Goal: Task Accomplishment & Management: Manage account settings

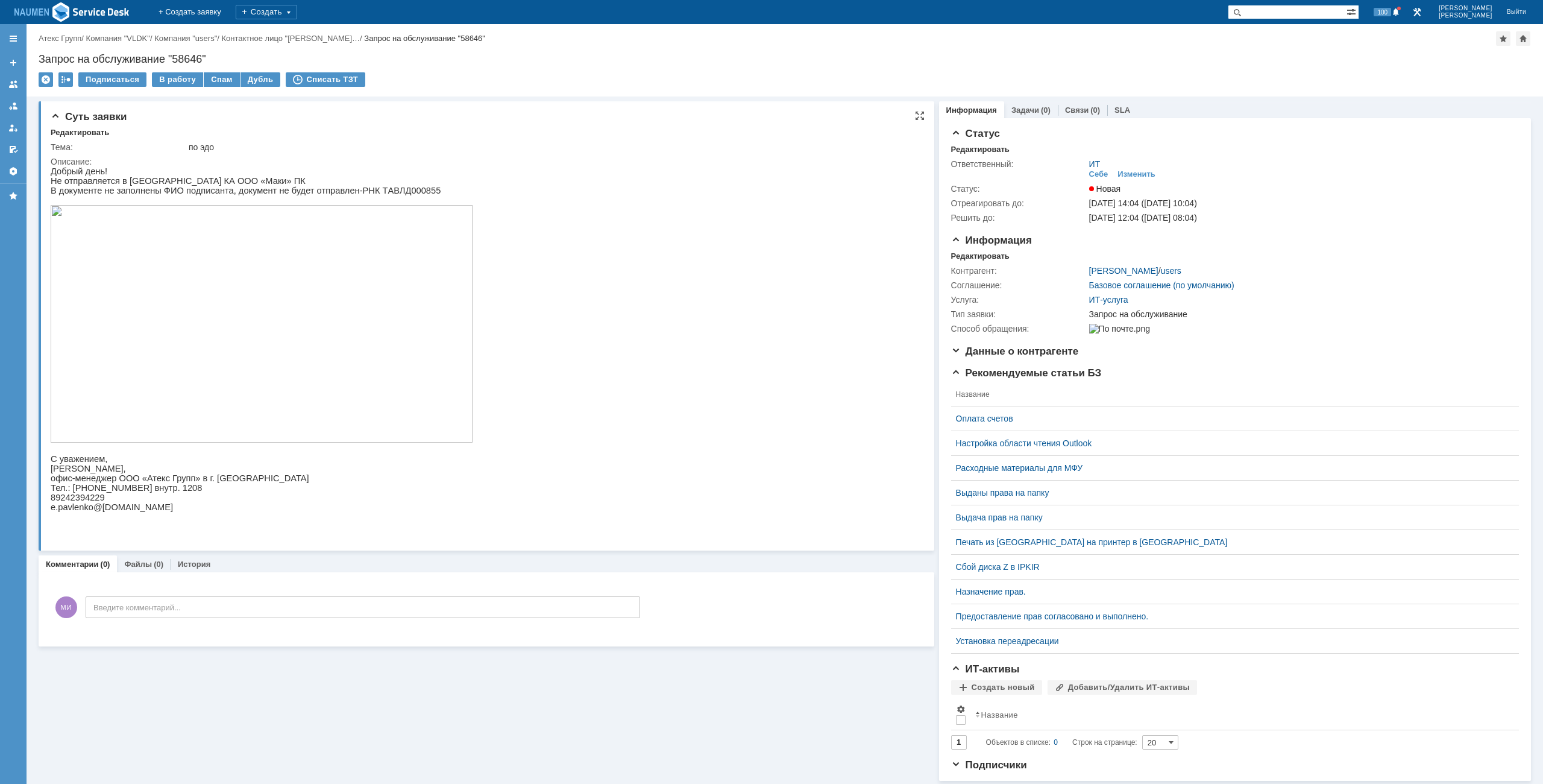
click at [279, 323] on img at bounding box center [262, 323] width 422 height 237
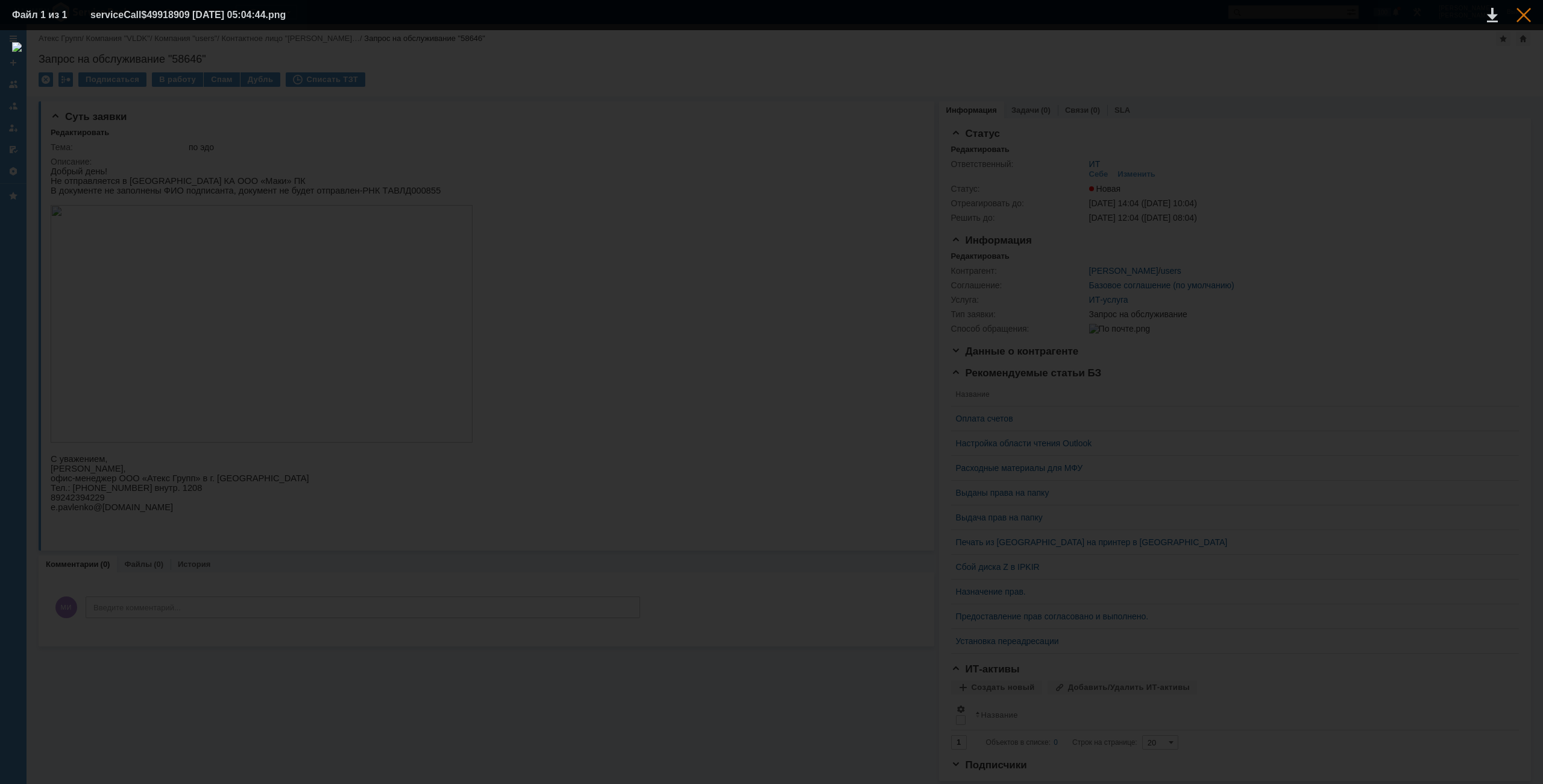
click at [1523, 10] on div at bounding box center [1524, 15] width 15 height 15
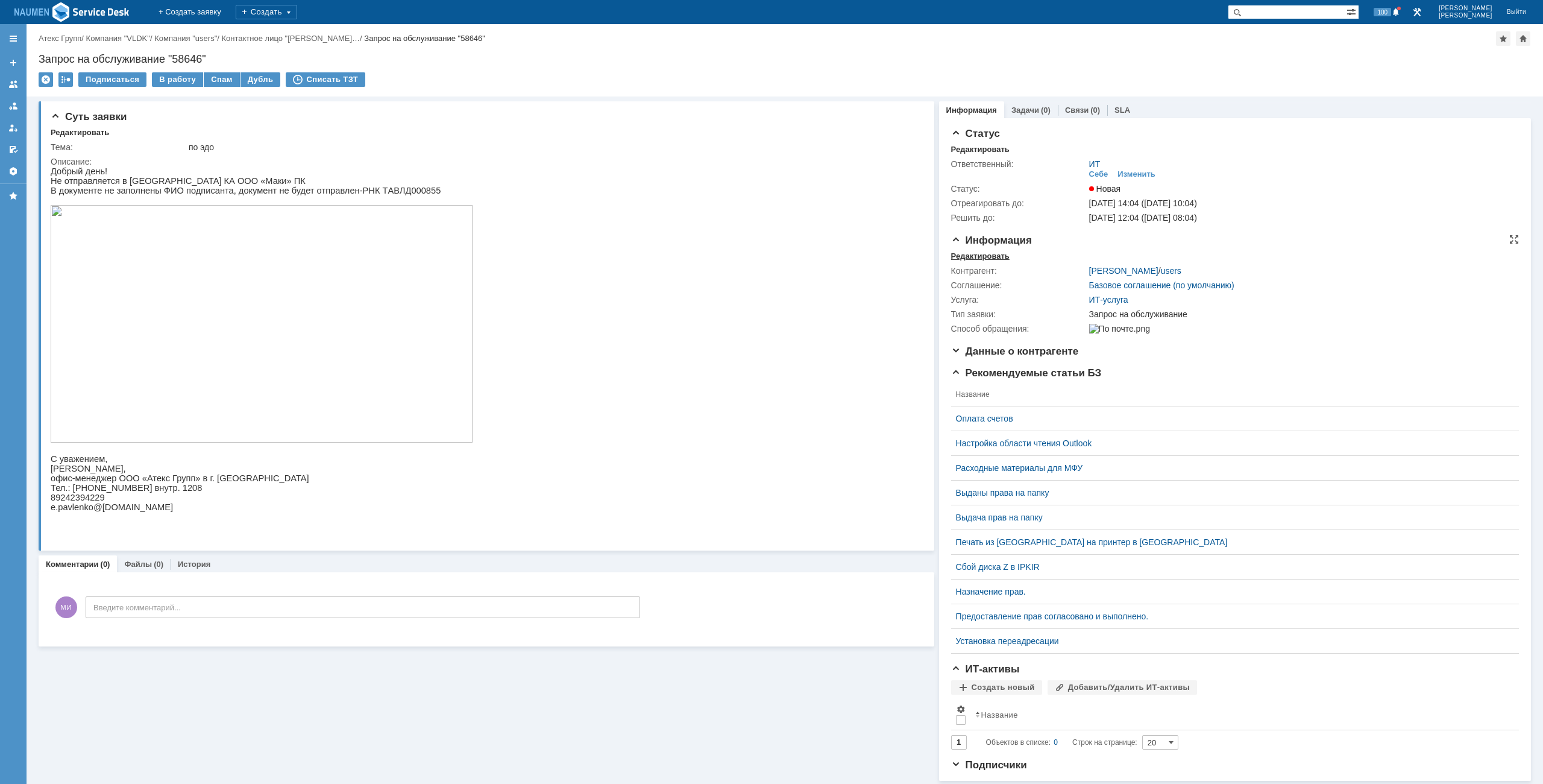
click at [996, 255] on div "Редактировать" at bounding box center [981, 256] width 59 height 9
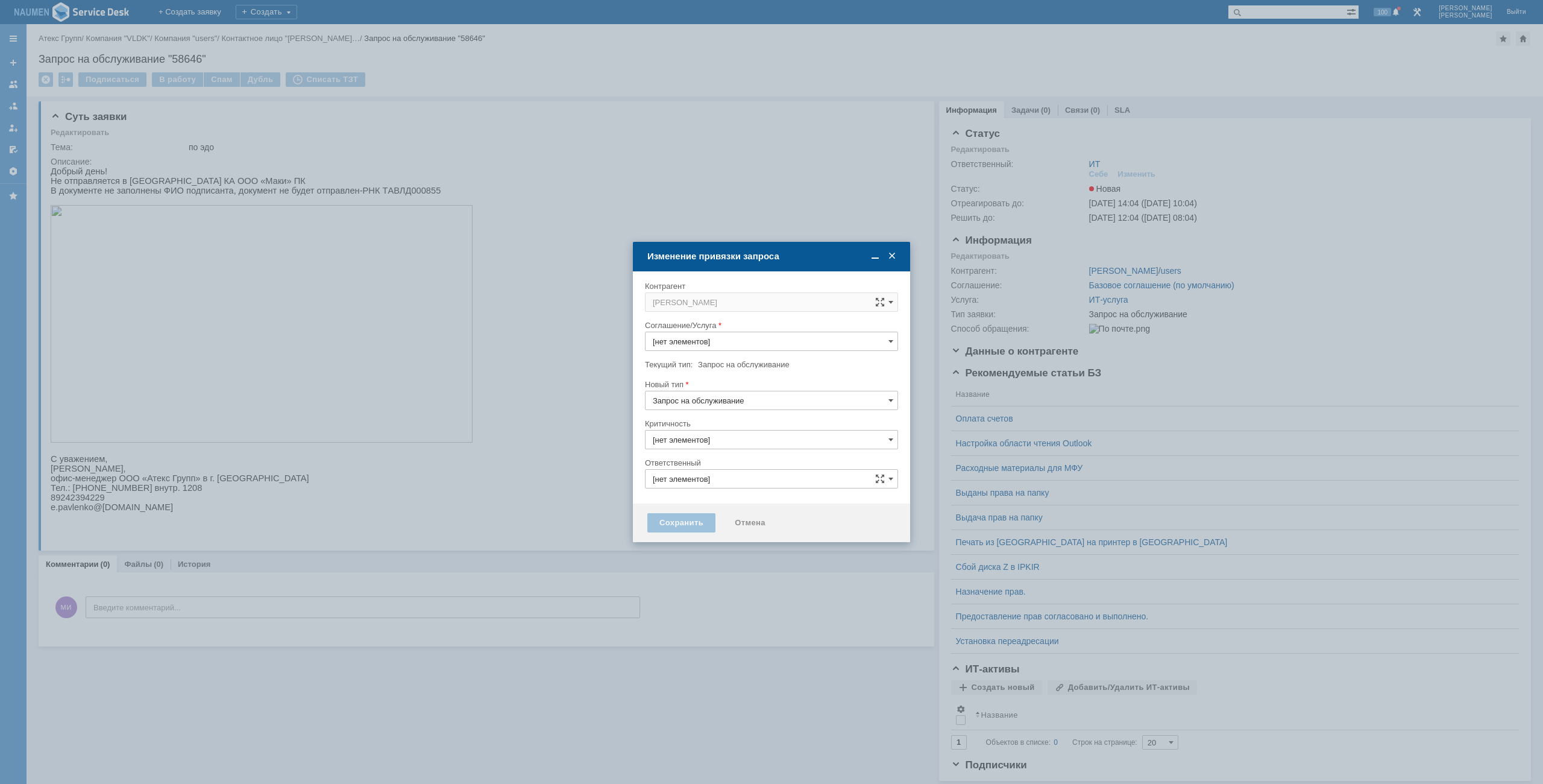
type input "ИТ-услуга"
type input "3. Низкая"
type input "ИТ"
type input "[не указано]"
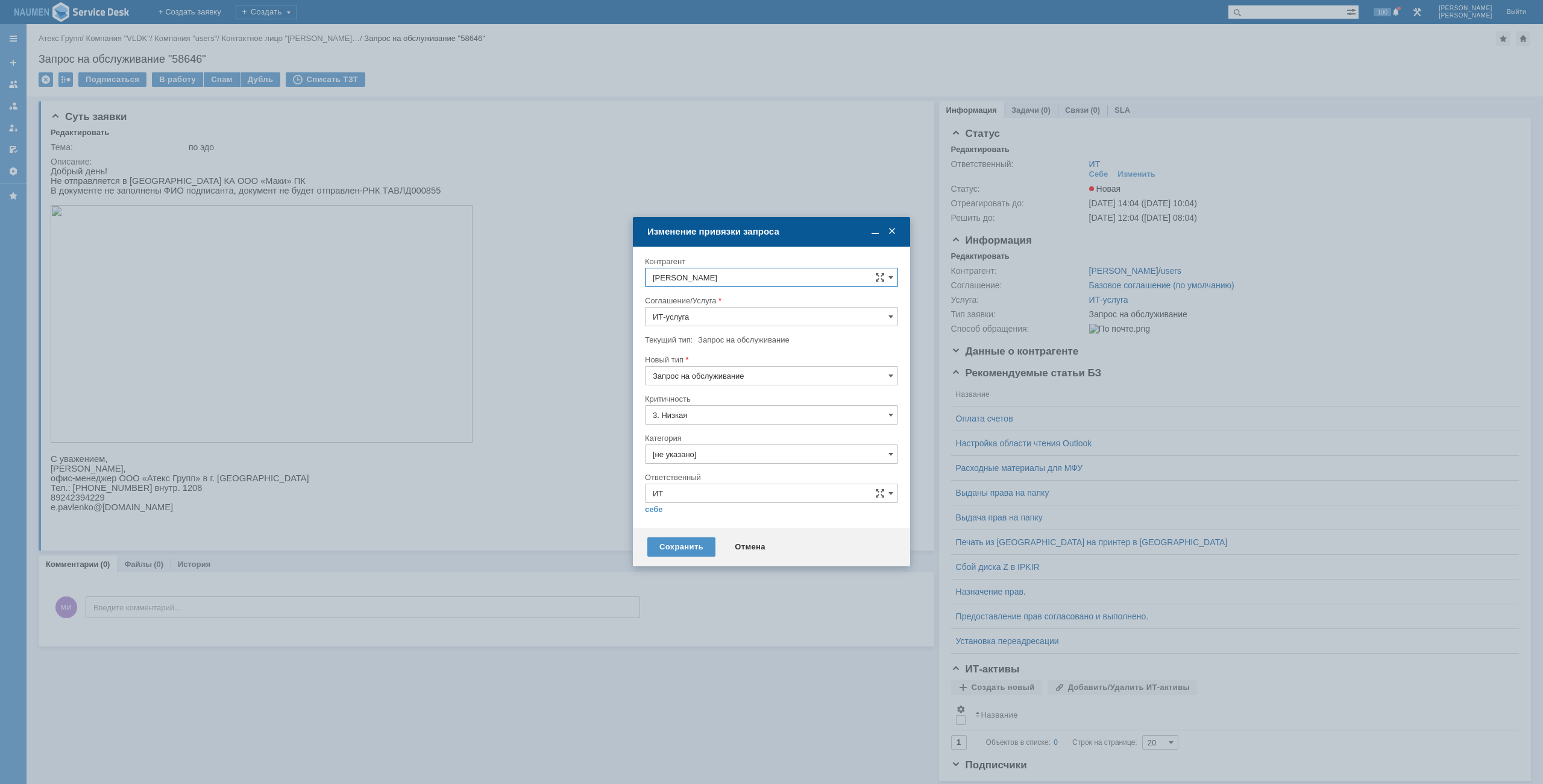
click at [684, 452] on input "[не указано]" at bounding box center [771, 454] width 253 height 19
click at [692, 517] on span "Внутренние ошибки 1С" at bounding box center [771, 515] width 237 height 9
type input "Внутренние ошибки 1С"
click at [661, 510] on link "себе" at bounding box center [654, 509] width 18 height 9
type input "[PERSON_NAME]"
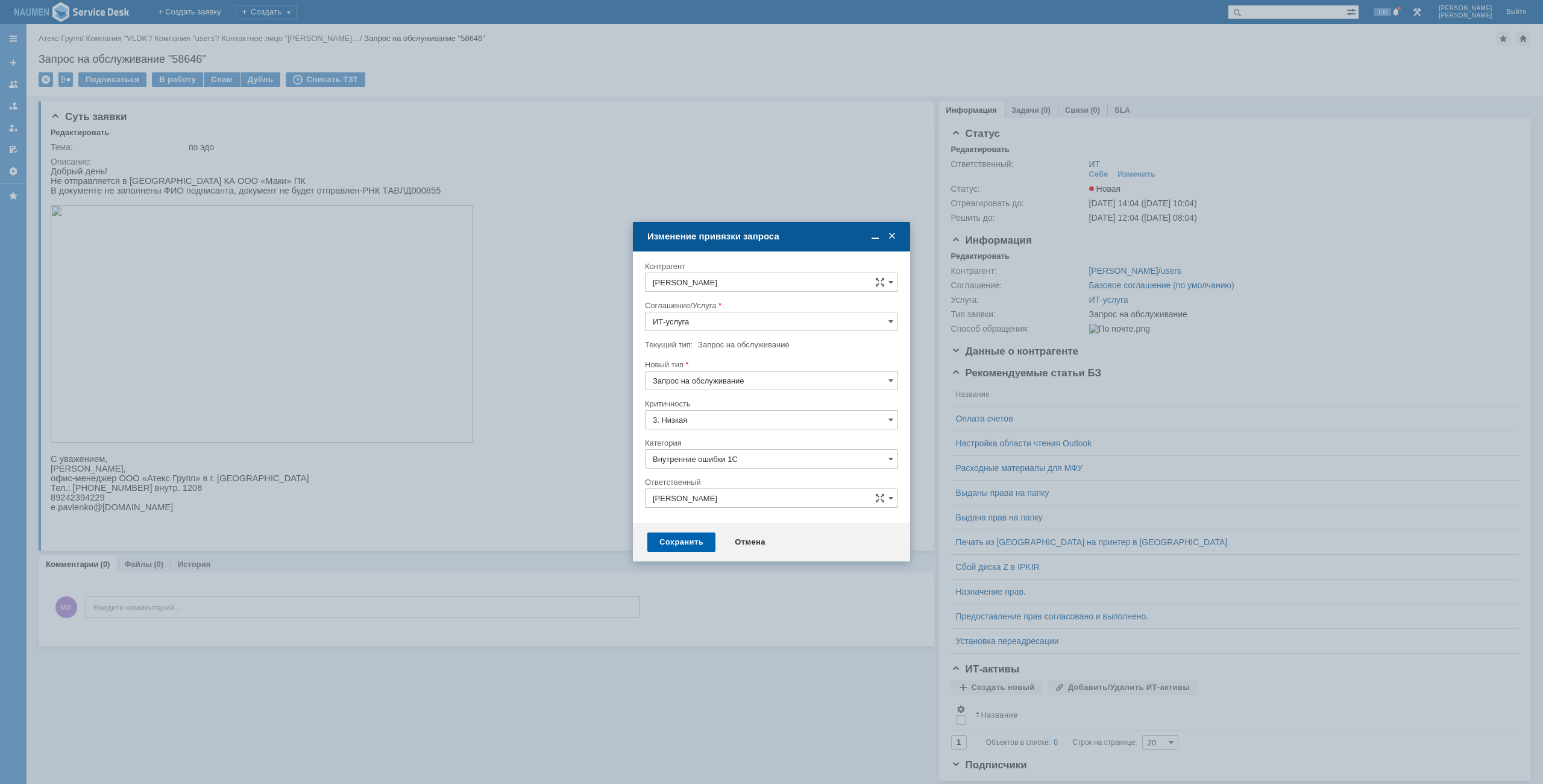
click at [669, 535] on div "Сохранить" at bounding box center [681, 541] width 68 height 19
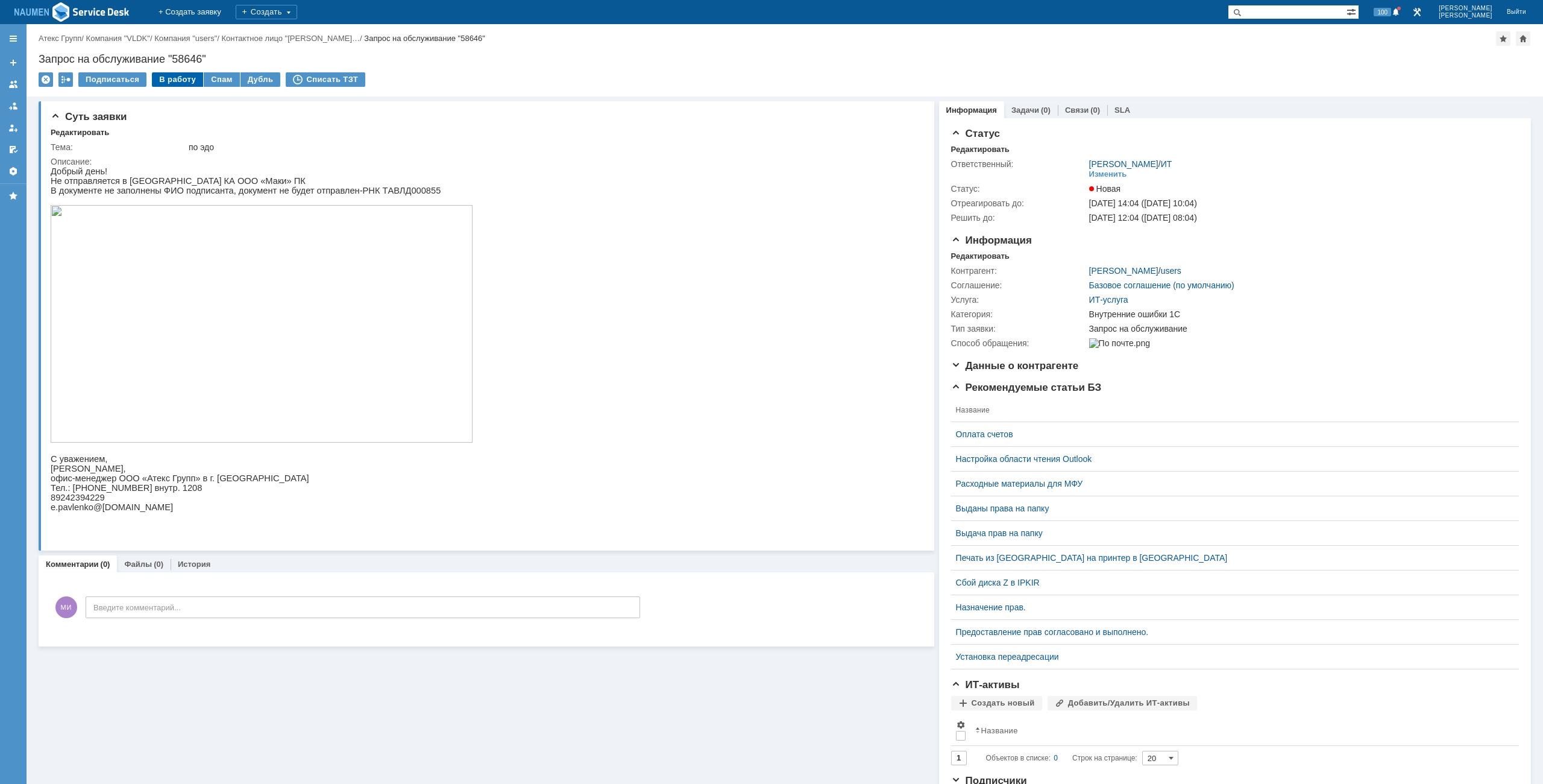
click at [172, 81] on div "В работу" at bounding box center [177, 79] width 51 height 15
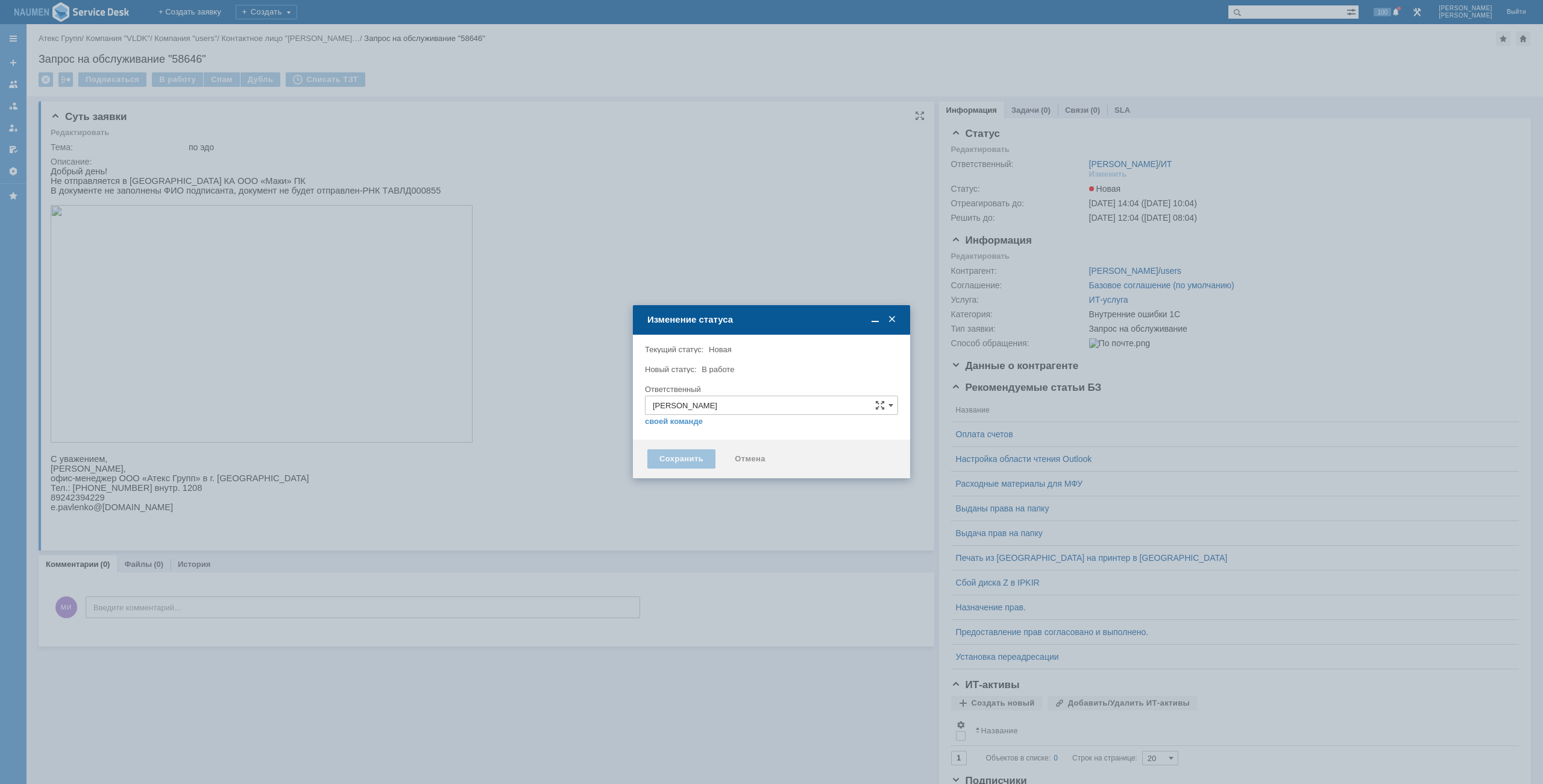
type input "Внутренние ошибки 1С"
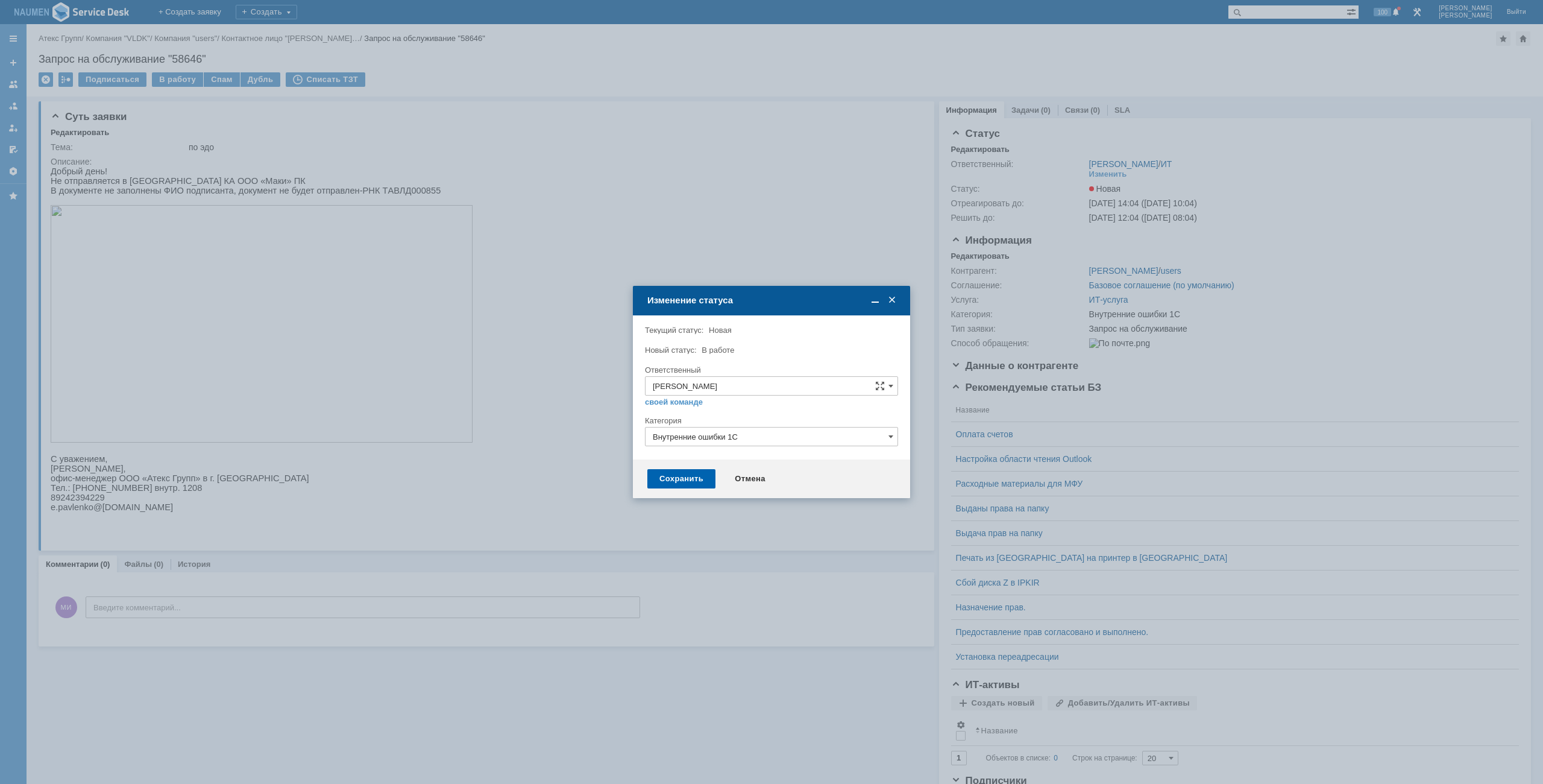
click at [682, 482] on div "Сохранить" at bounding box center [681, 478] width 68 height 19
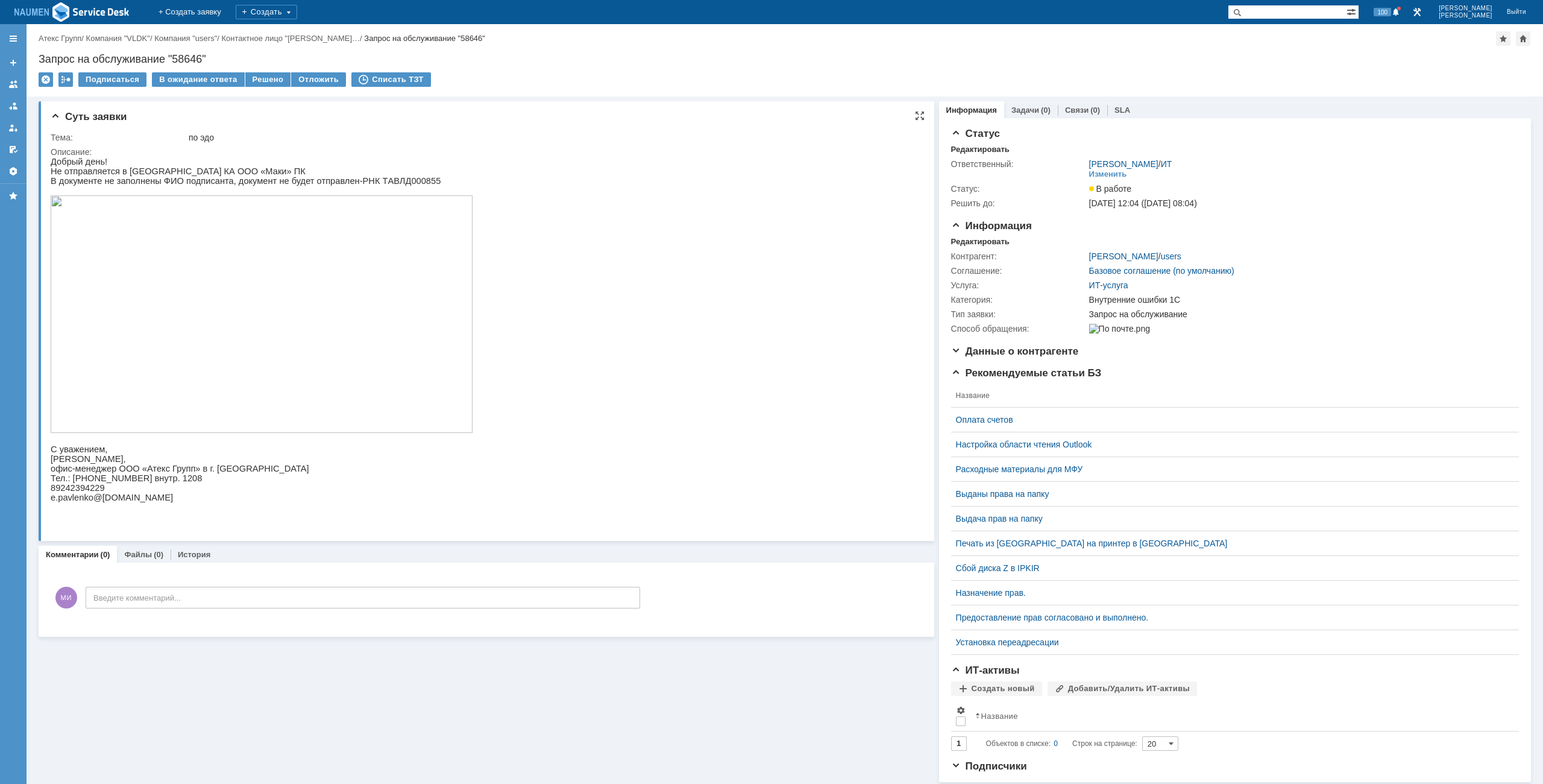
drag, startPoint x: 739, startPoint y: 413, endPoint x: 718, endPoint y: 471, distance: 61.7
click at [739, 413] on html "Добрый день! Не отправляется в ЭДО КА ООО «Маки» ПК В документе не заполнены ФИ…" at bounding box center [480, 334] width 859 height 355
click at [256, 79] on div "Решено" at bounding box center [268, 79] width 46 height 15
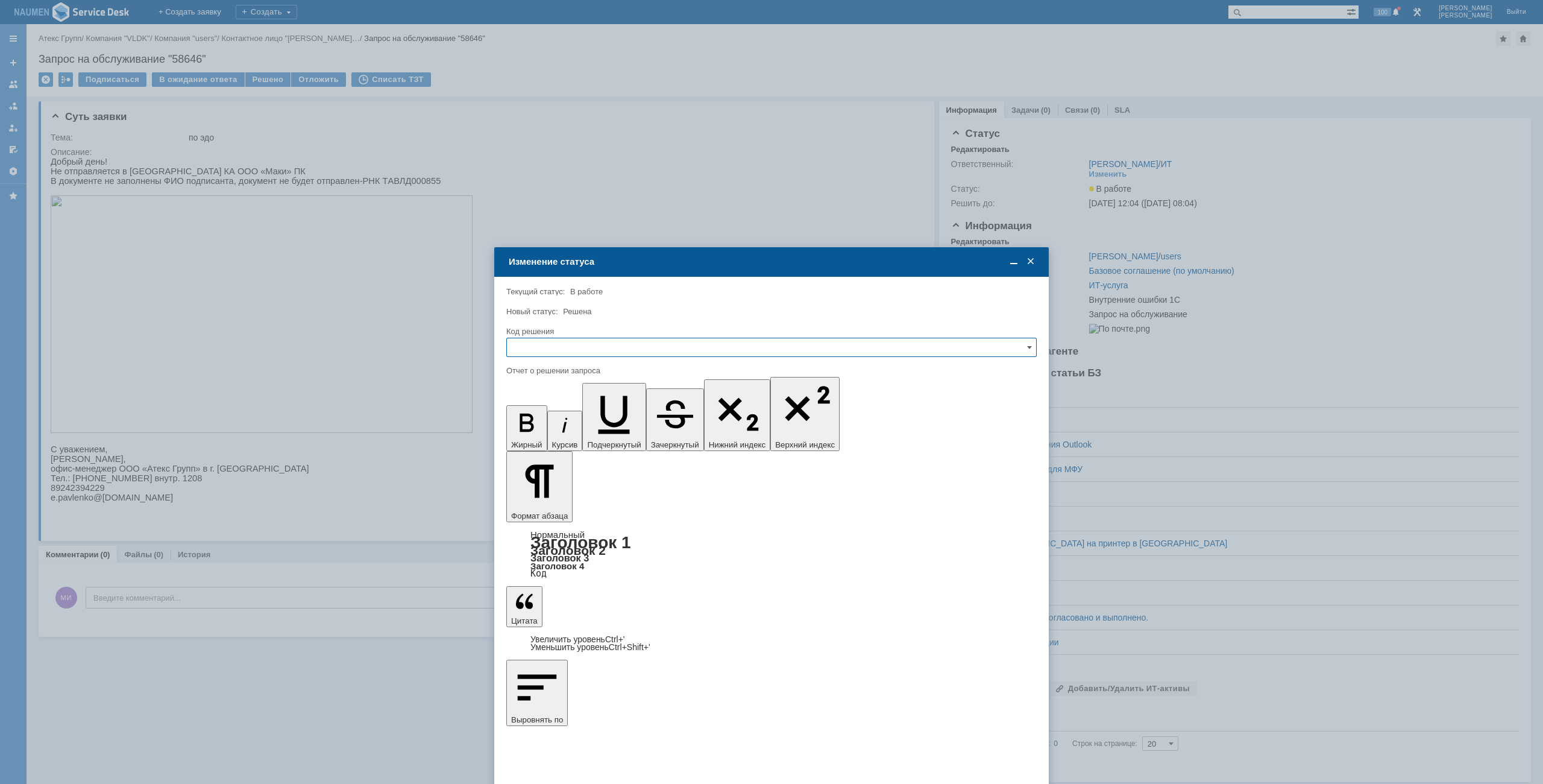
click at [622, 353] on input "text" at bounding box center [771, 347] width 530 height 19
click at [576, 433] on span "Решено" at bounding box center [772, 428] width 515 height 9
type input "Решено"
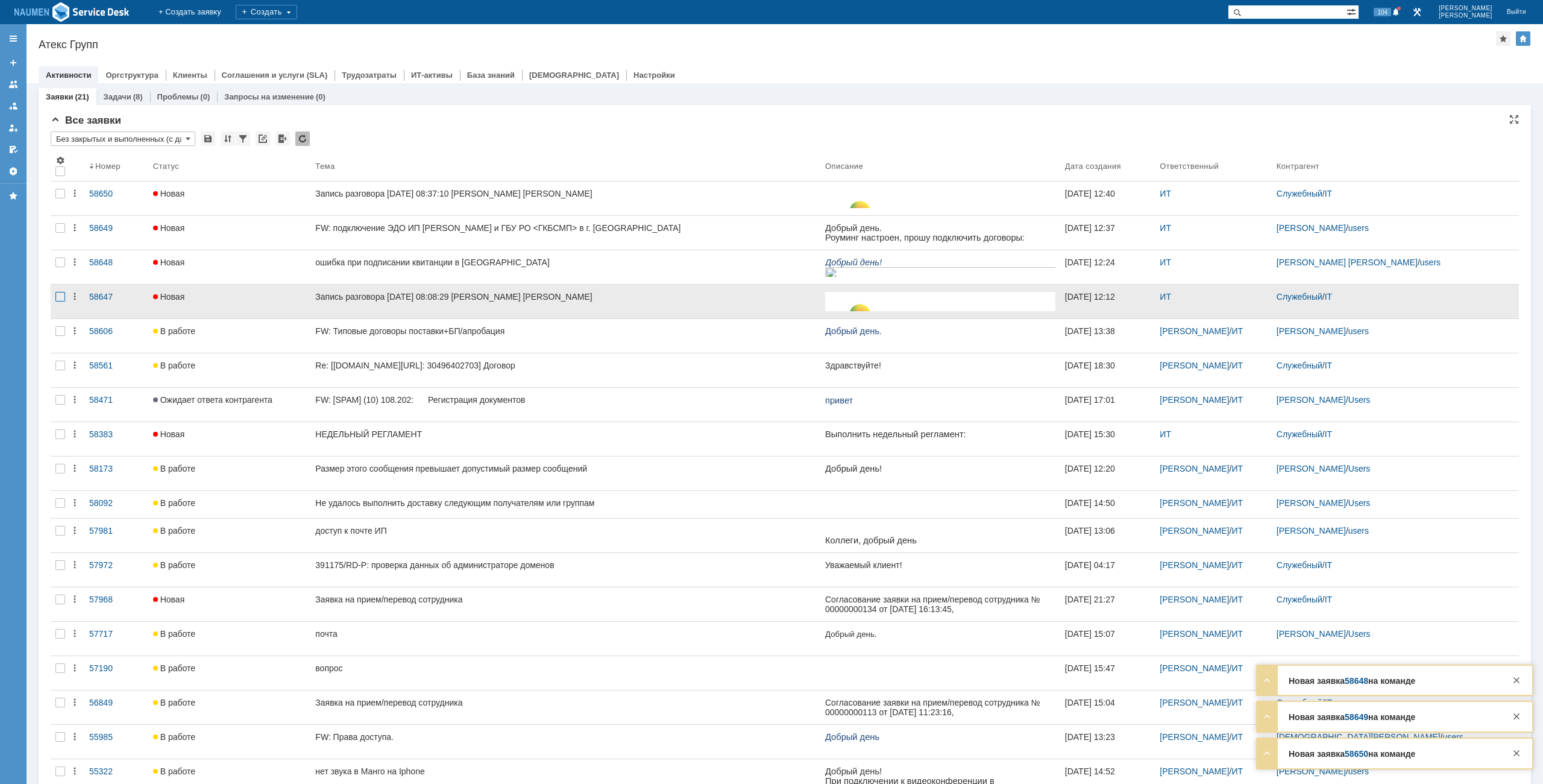
click at [65, 293] on div at bounding box center [60, 296] width 9 height 9
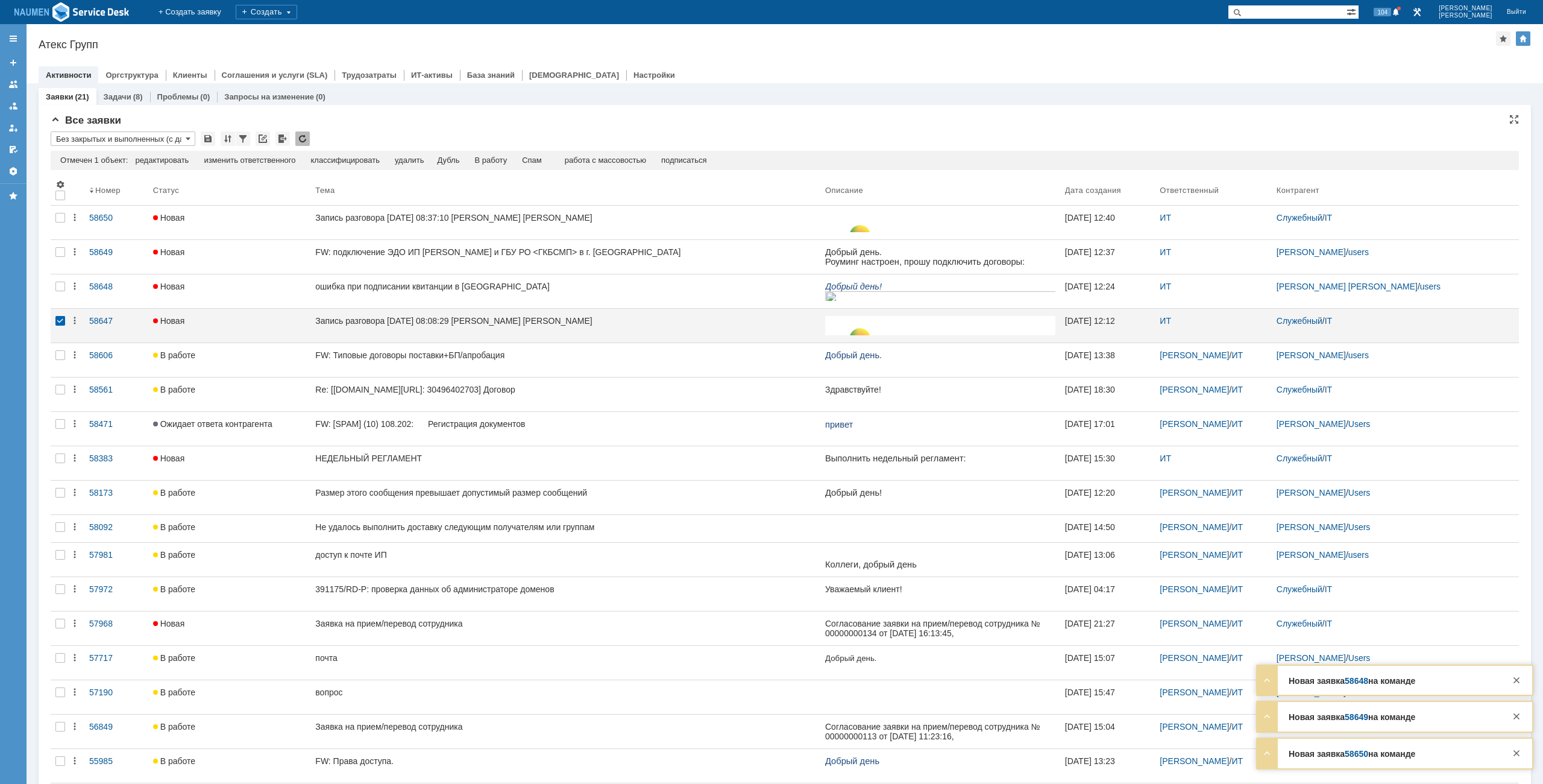
click at [537, 168] on div "Отмечен 1 объект: редактировать массовое редактирование изменить ответственного…" at bounding box center [785, 161] width 1469 height 19
click at [538, 155] on div "Спам" at bounding box center [532, 160] width 20 height 9
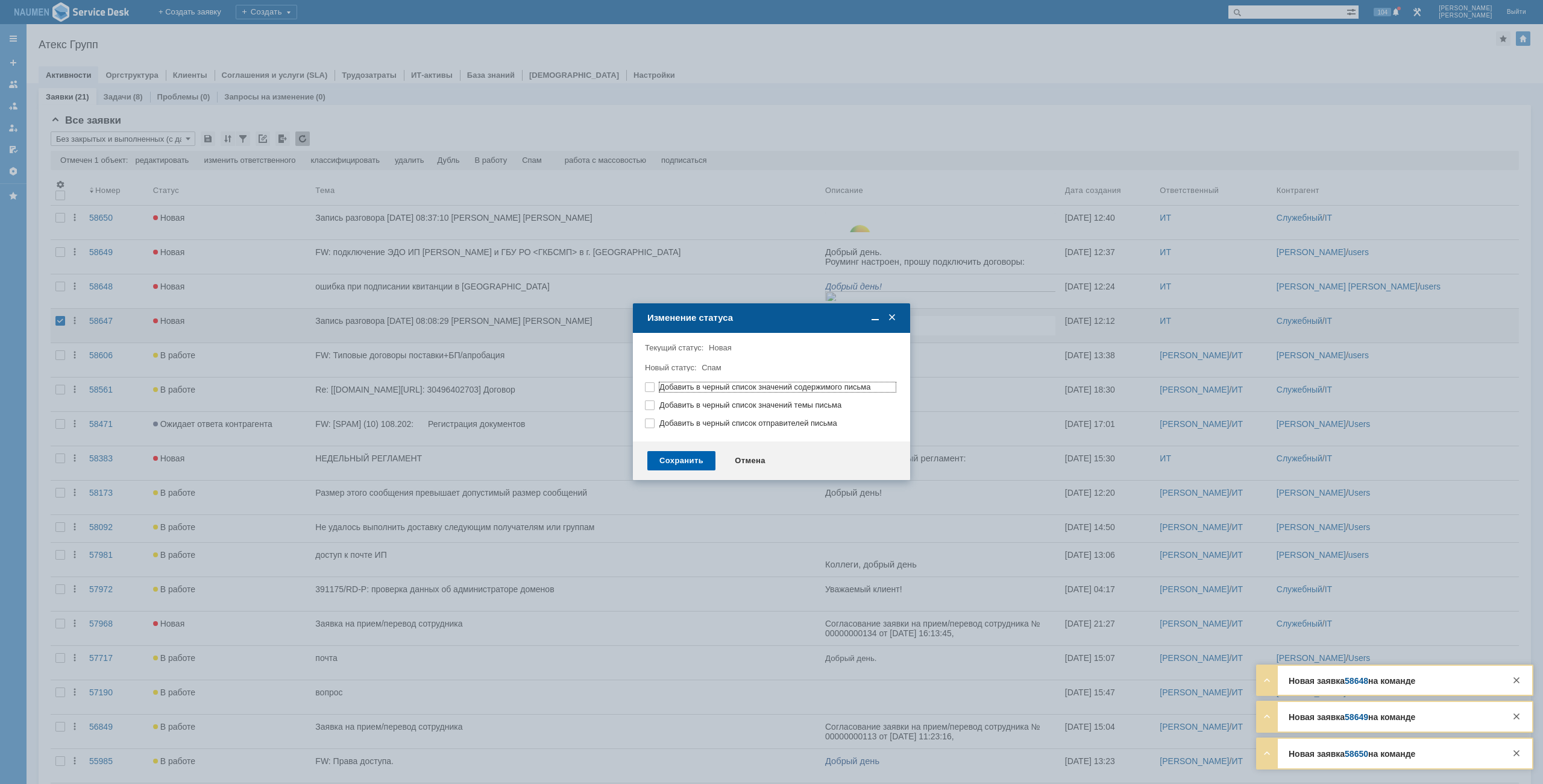
click at [697, 456] on div "Сохранить" at bounding box center [681, 460] width 68 height 19
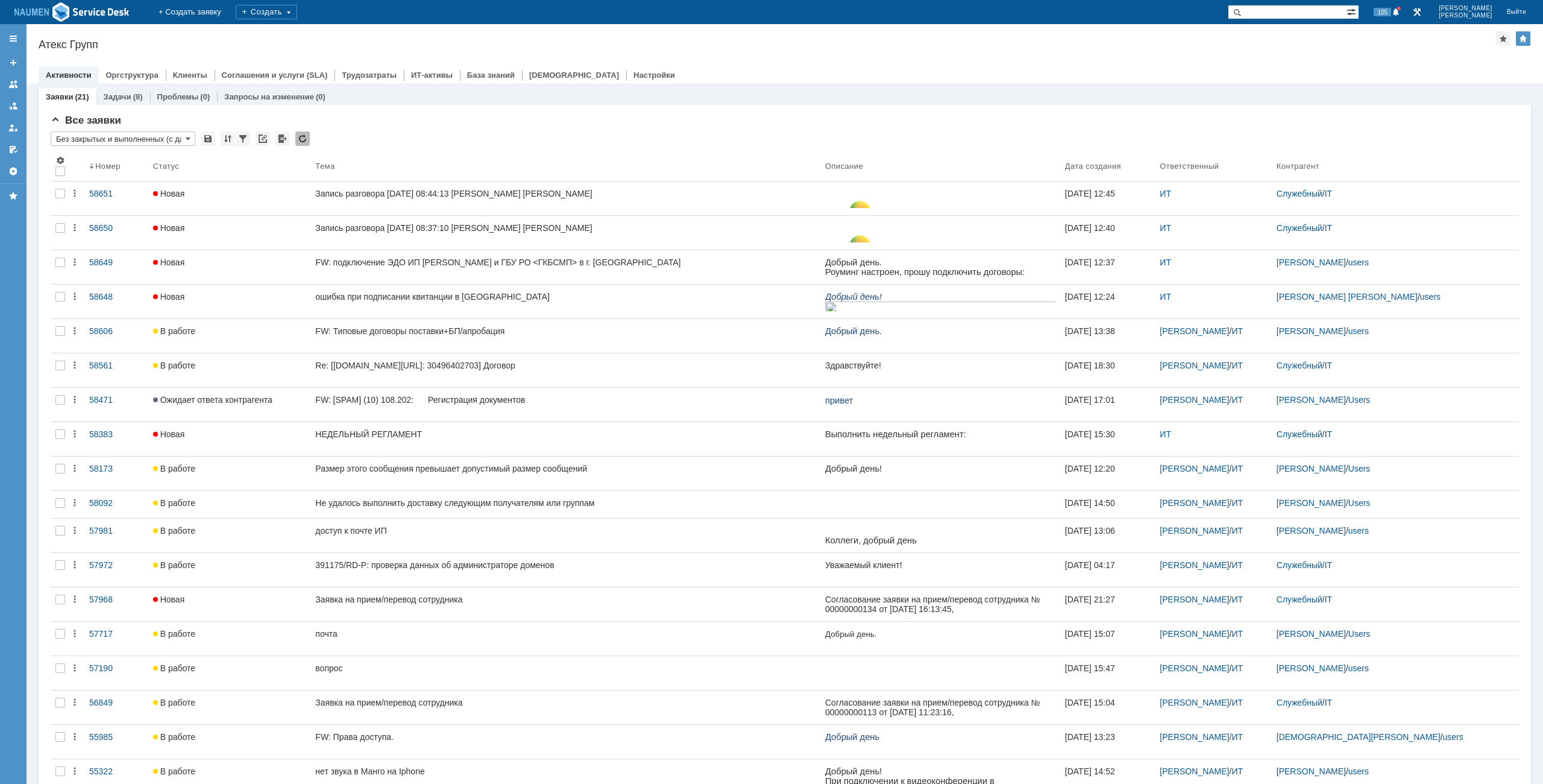
click at [297, 46] on div "Атекс Групп" at bounding box center [768, 45] width 1458 height 12
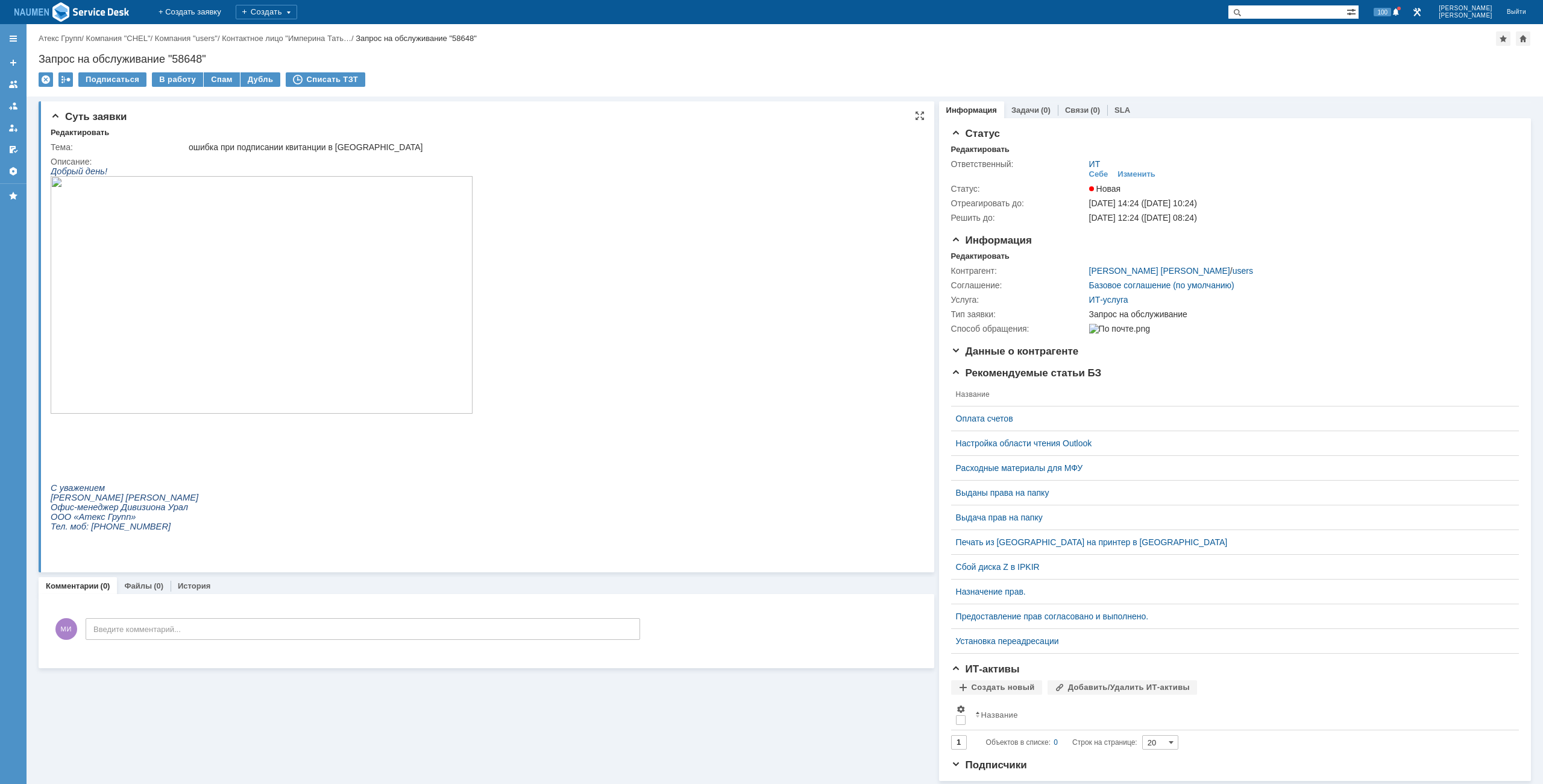
click at [248, 264] on img at bounding box center [262, 294] width 422 height 237
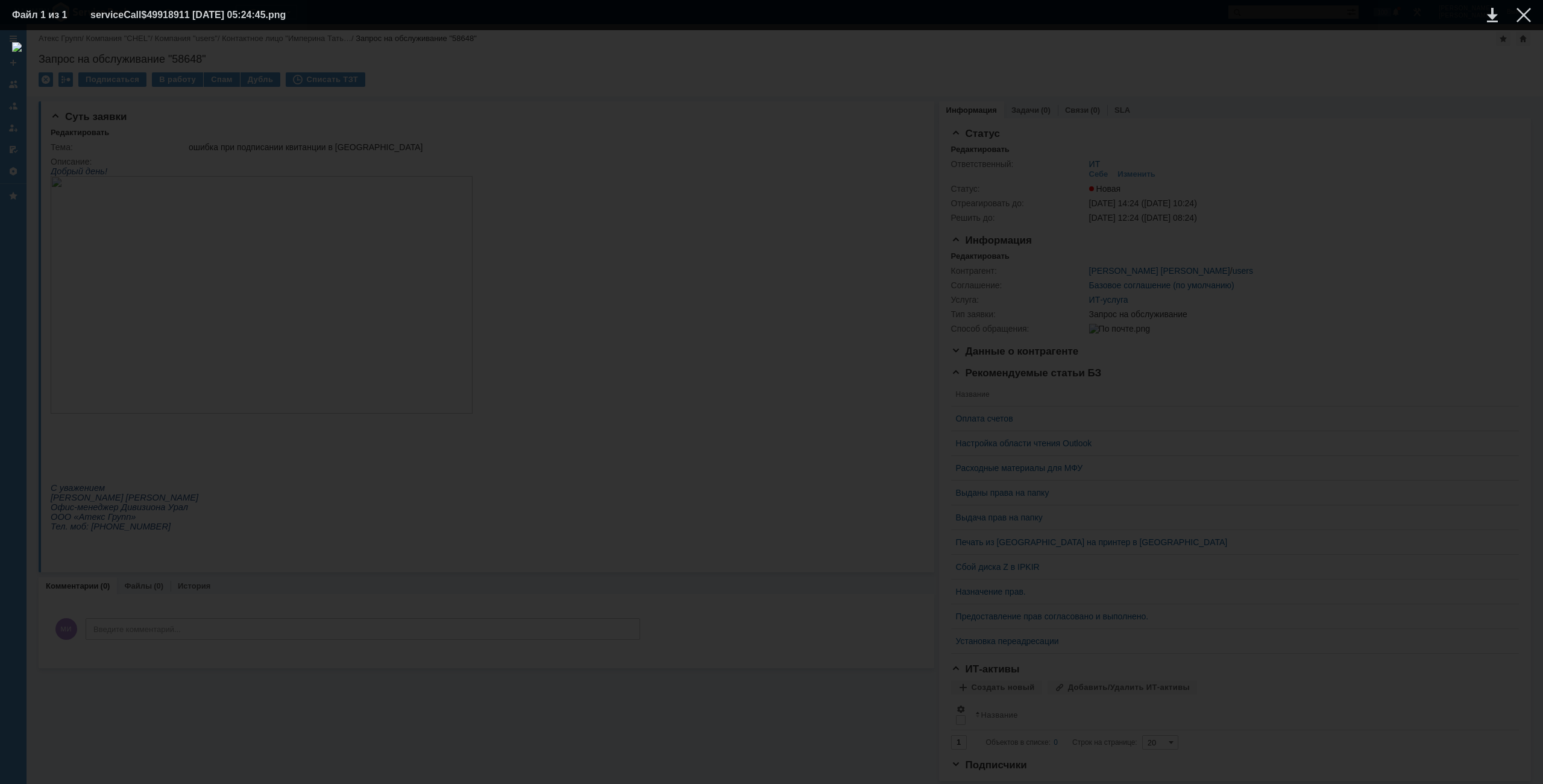
click at [1395, 77] on div at bounding box center [771, 407] width 1519 height 730
click at [1478, 59] on div at bounding box center [771, 407] width 1519 height 730
click at [1521, 12] on div at bounding box center [1524, 15] width 15 height 15
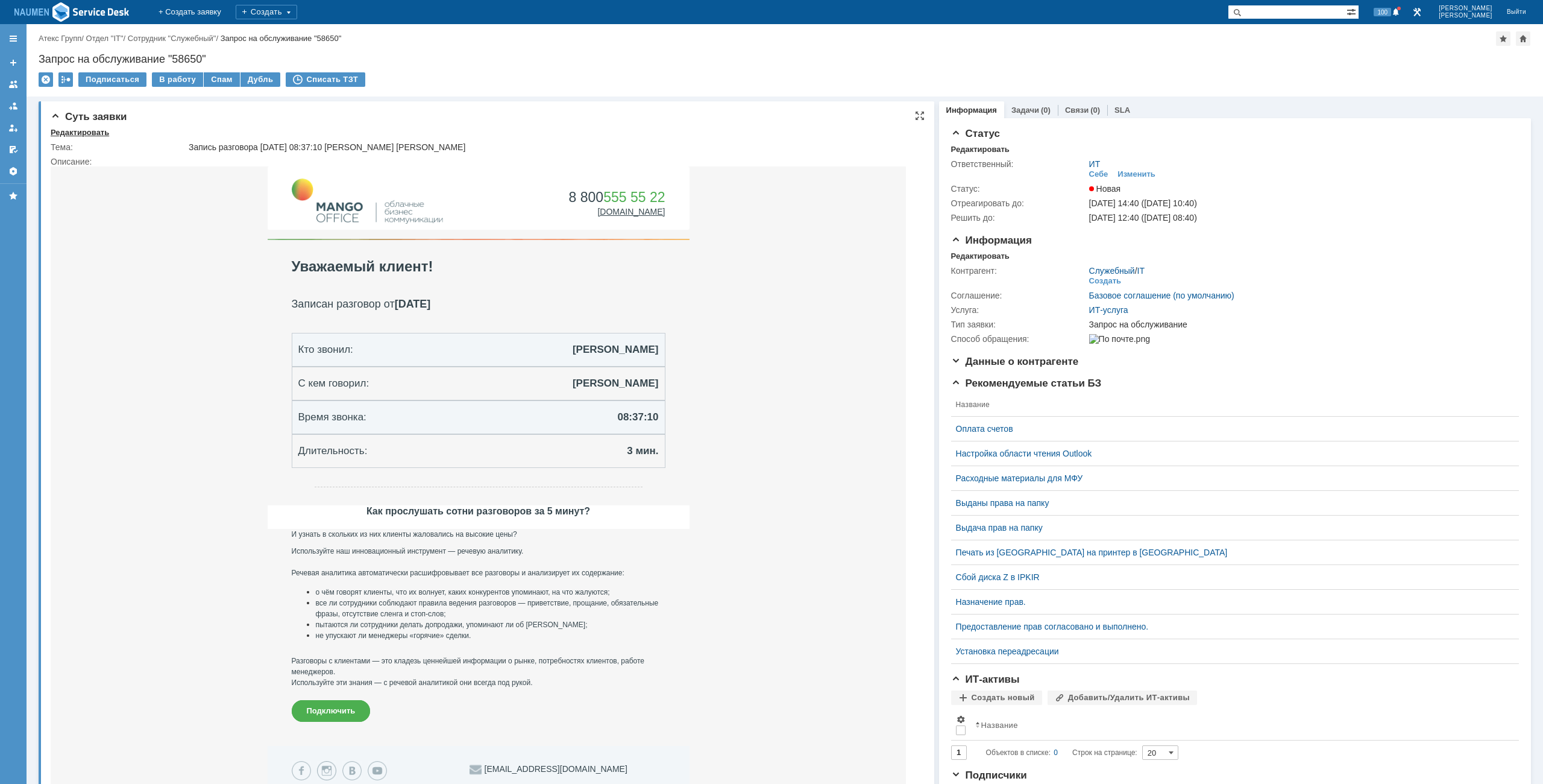
click at [94, 135] on div "Редактировать" at bounding box center [80, 132] width 59 height 9
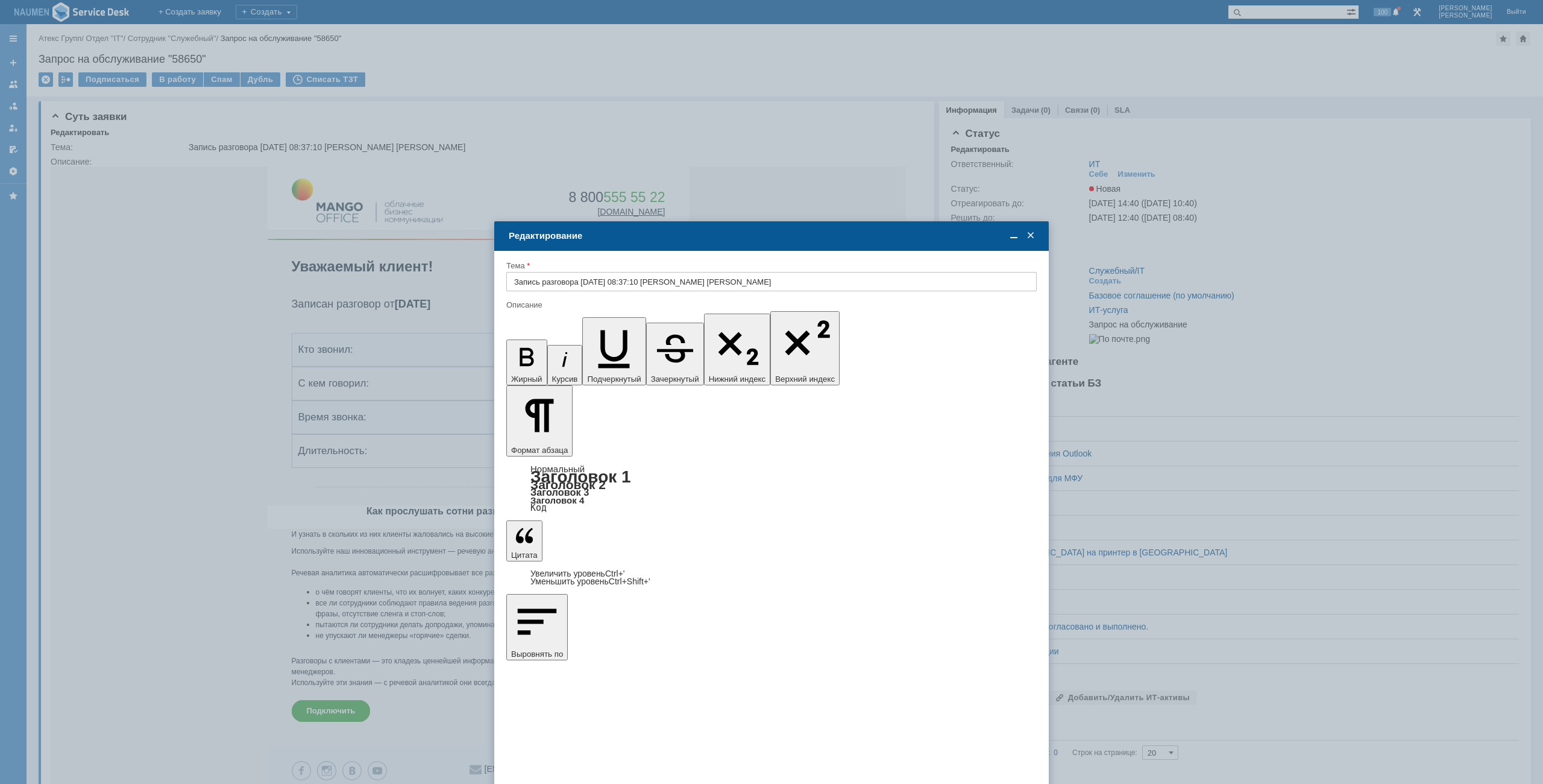
click at [794, 276] on input "Запись разговора [DATE] 08:37:10 [PERSON_NAME] [PERSON_NAME]" at bounding box center [771, 281] width 530 height 19
type input "Пароль"
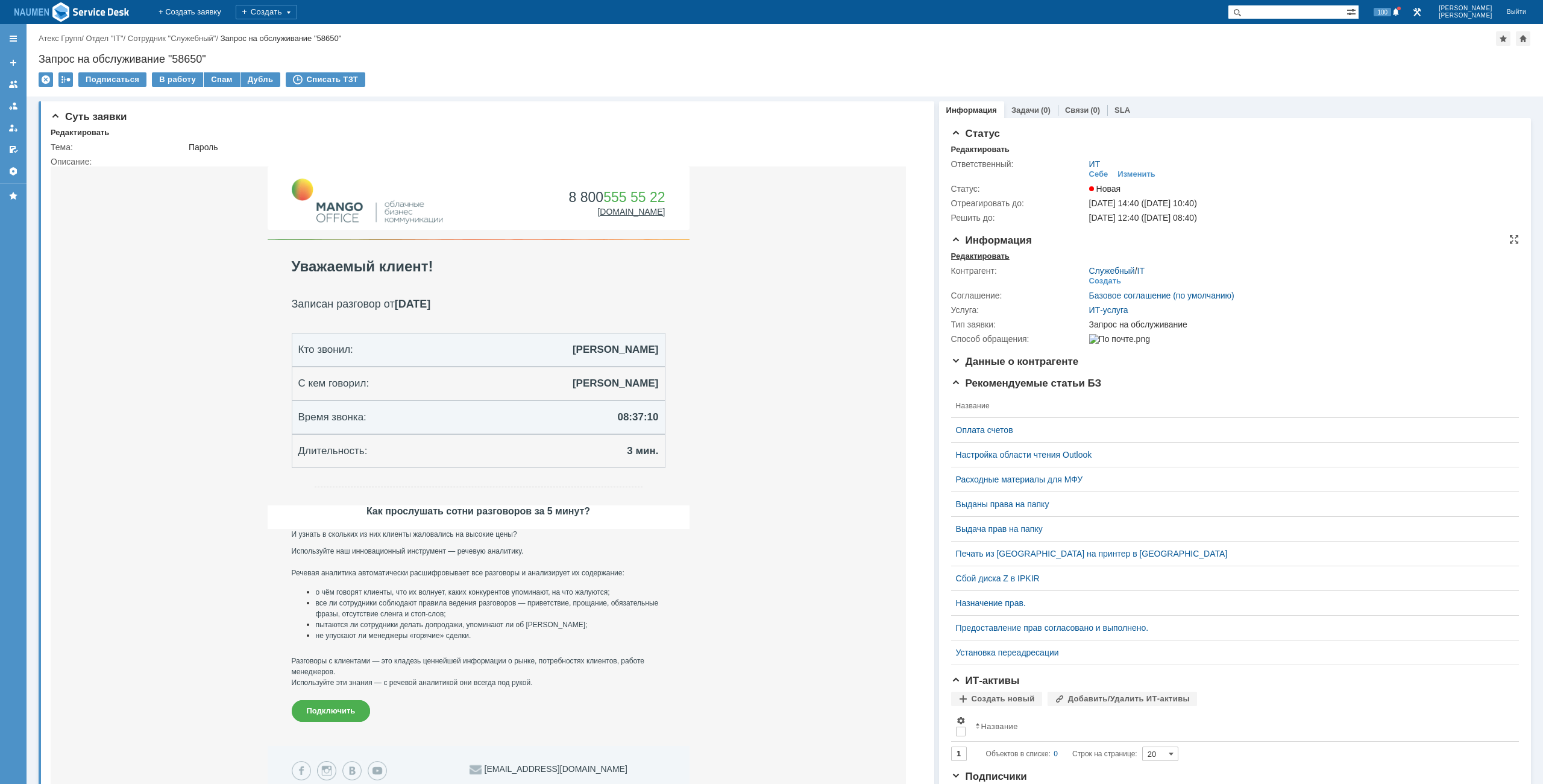
click at [970, 255] on div "Редактировать" at bounding box center [981, 256] width 59 height 9
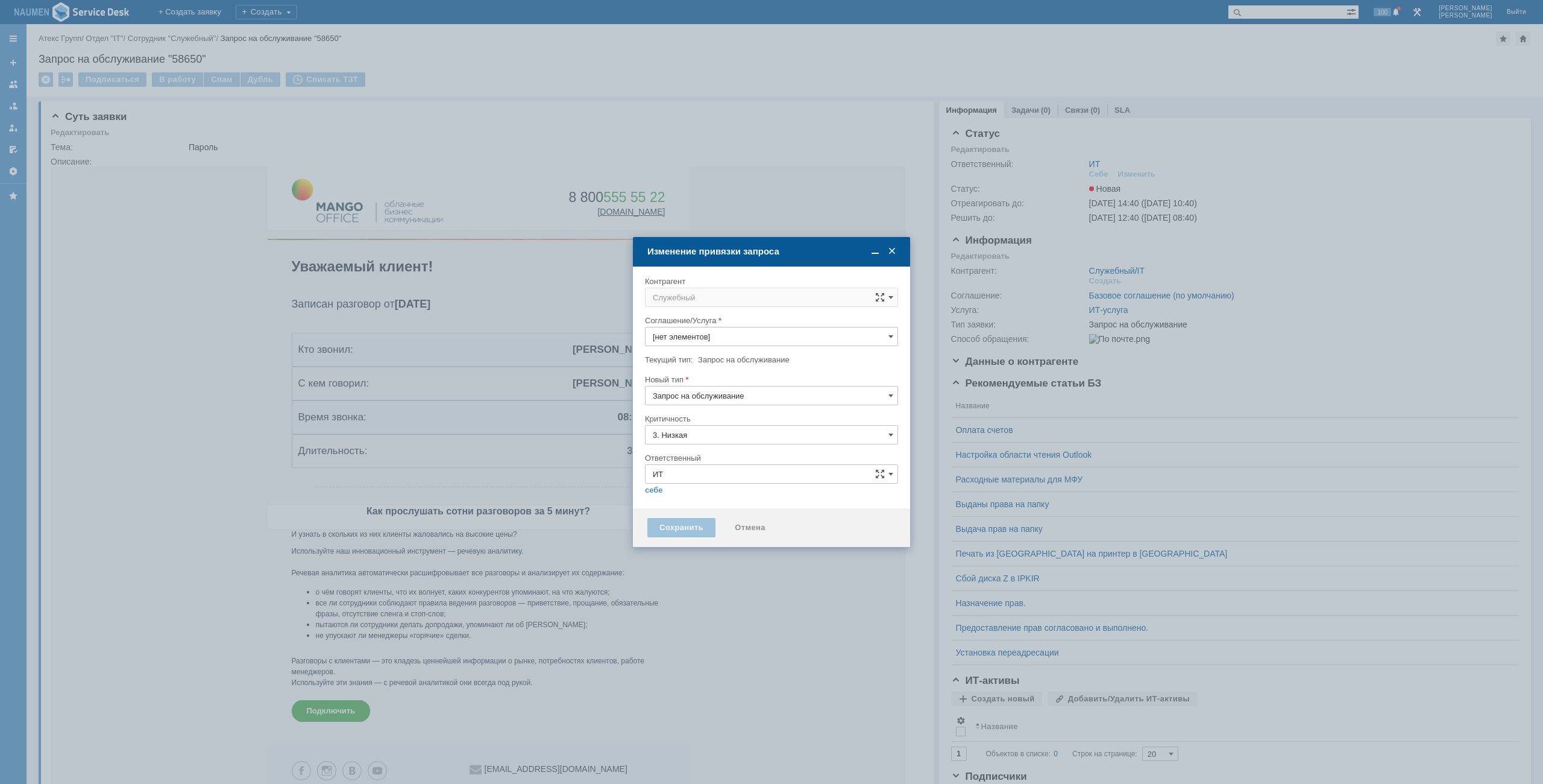
type input "[не указано]"
type input "ИТ-услуга"
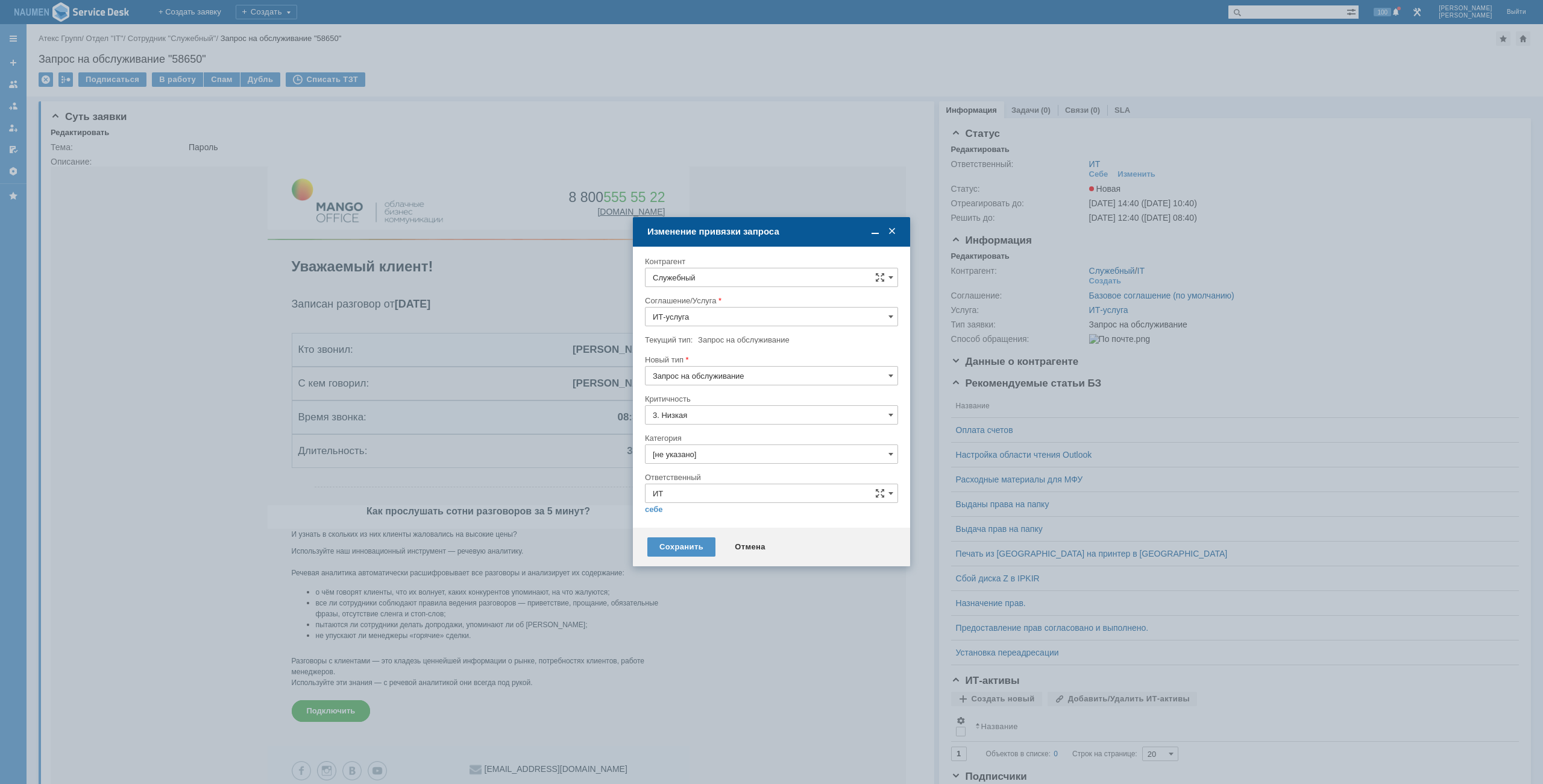
click at [740, 273] on input "Служебный" at bounding box center [771, 277] width 253 height 19
click at [736, 389] on span "Храмцова Ольга" at bounding box center [728, 387] width 65 height 9
type input "Храмцова Ольга"
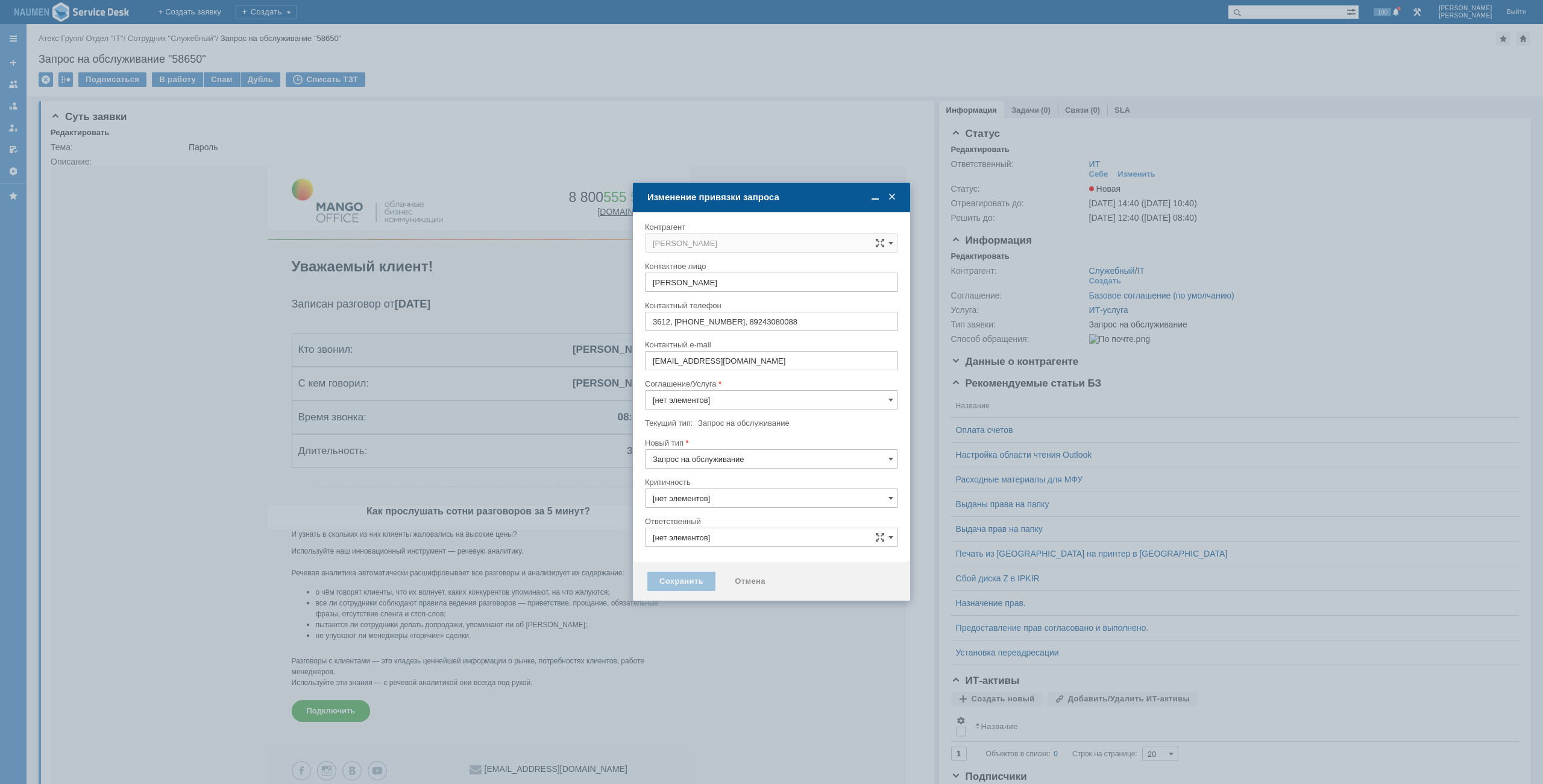
type input "3. Низкая"
type input "ИТ"
type input "[не указано]"
type input "ИТ-услуга"
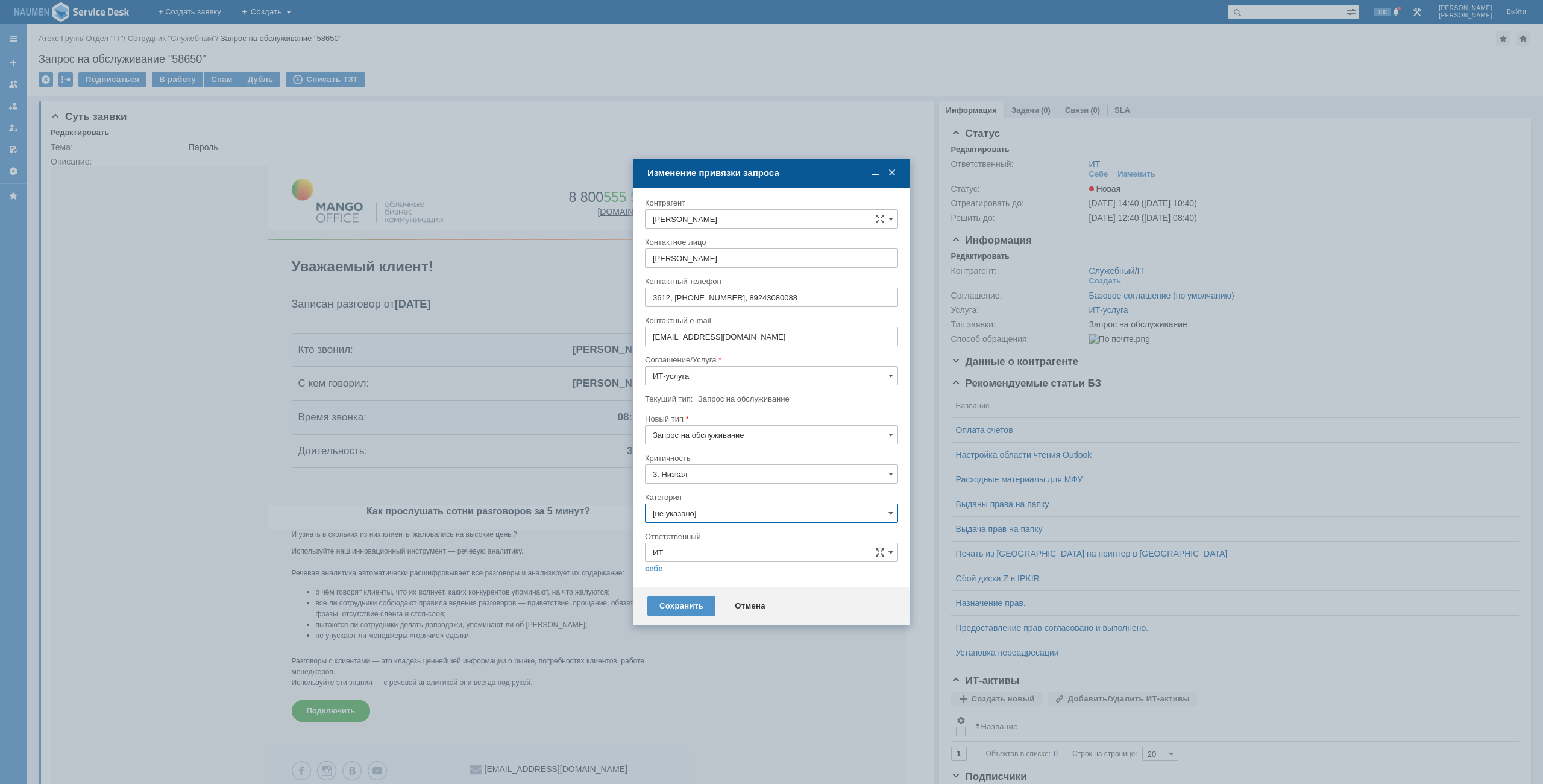
click at [676, 519] on input "[не указано]" at bounding box center [771, 513] width 253 height 19
drag, startPoint x: 688, startPoint y: 578, endPoint x: 666, endPoint y: 573, distance: 22.6
click at [684, 579] on span "Сброс пароля" at bounding box center [771, 580] width 237 height 9
type input "Сброс пароля"
click at [658, 568] on link "себе" at bounding box center [654, 568] width 18 height 9
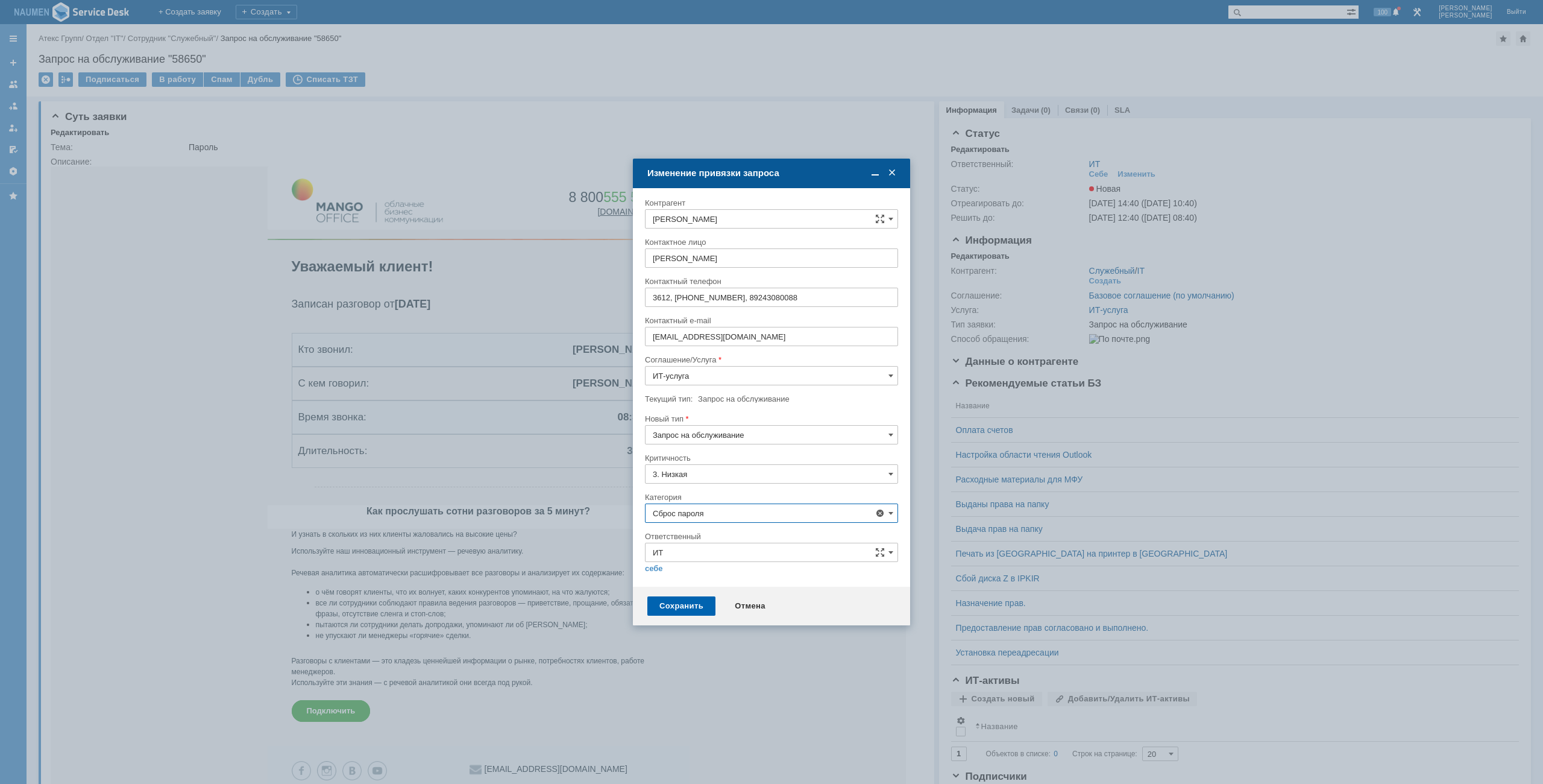
type input "[PERSON_NAME]"
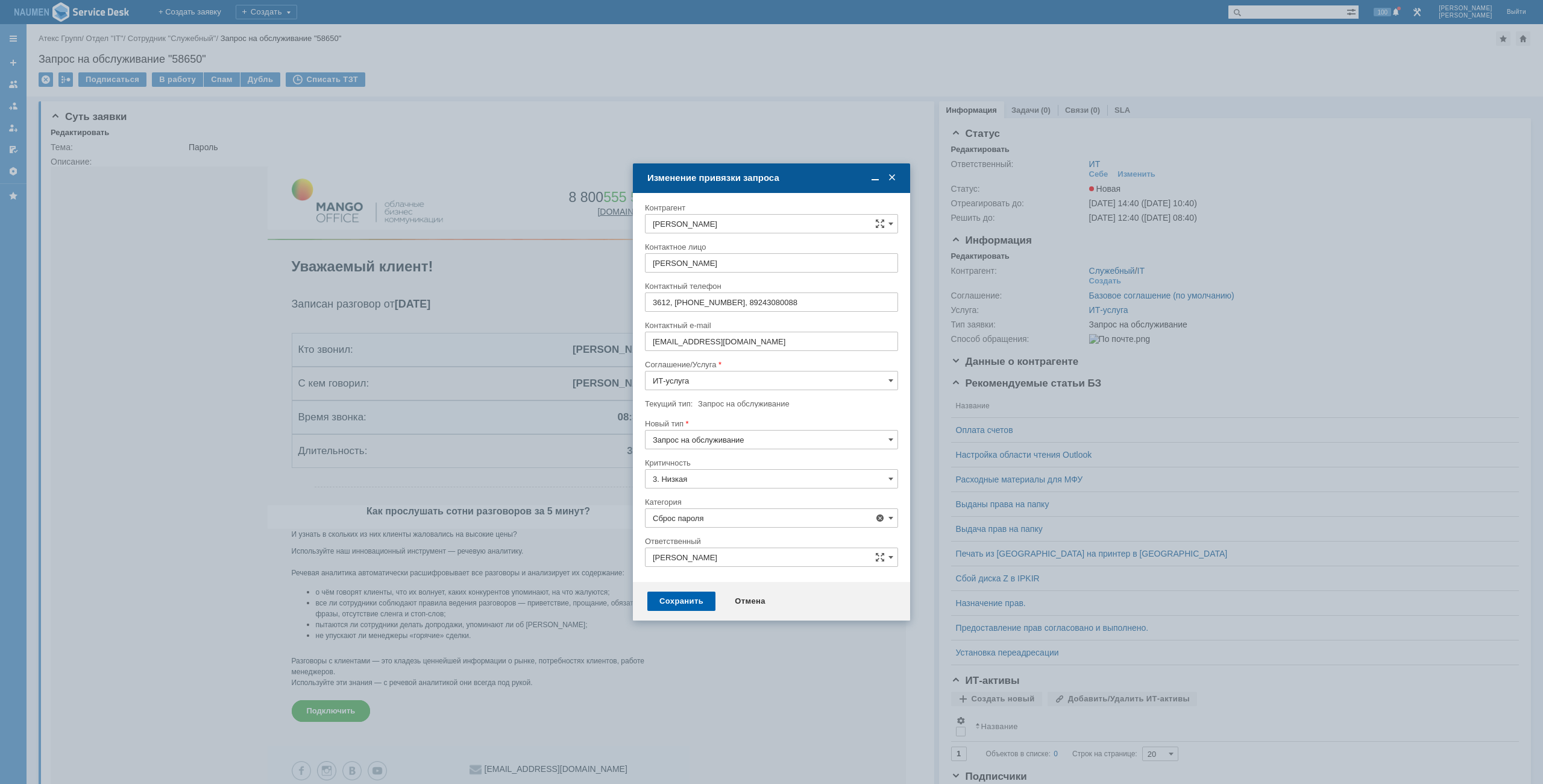
type input "Сброс пароля"
click at [662, 596] on div "Сохранить" at bounding box center [681, 601] width 68 height 19
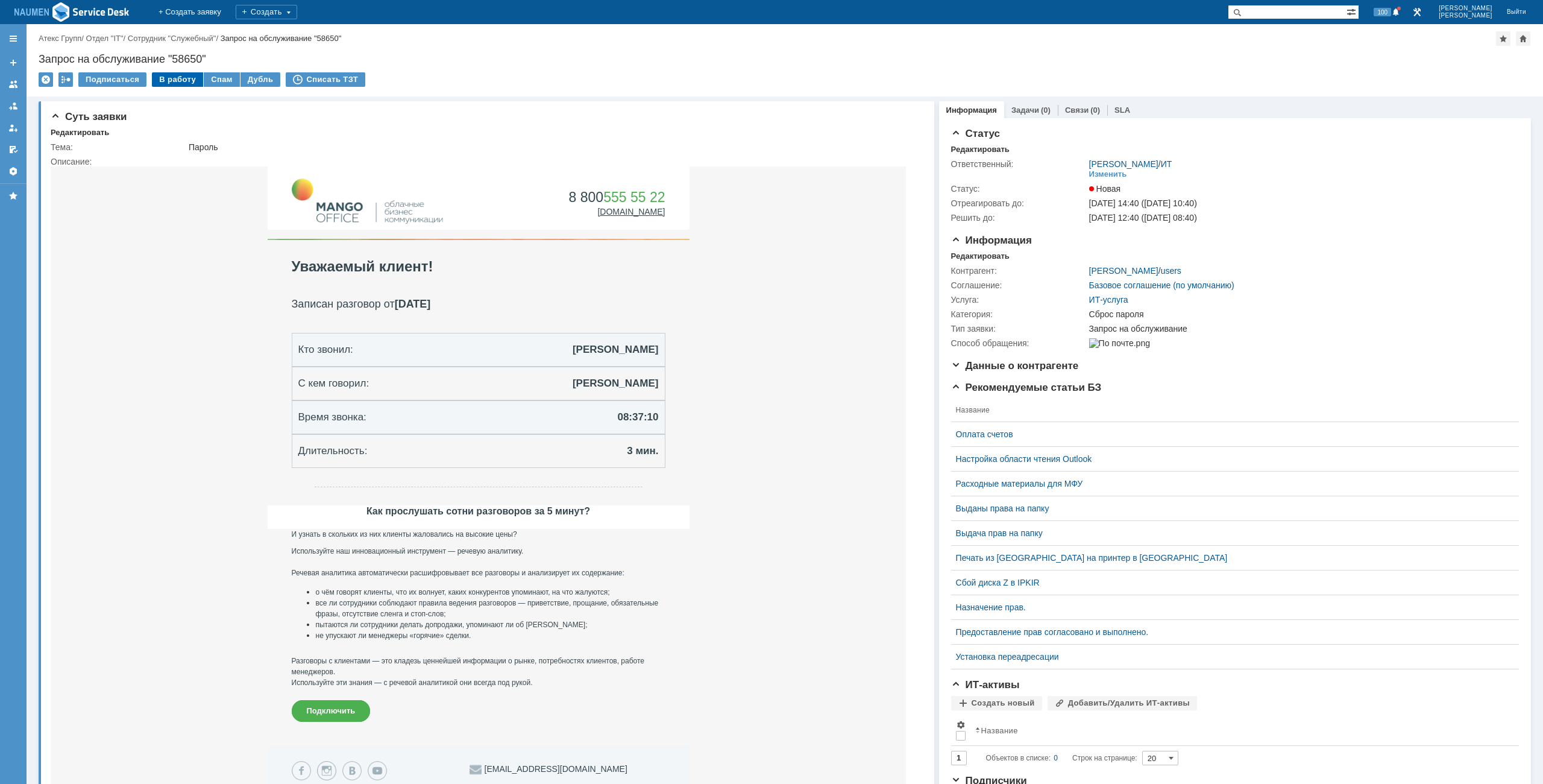
click at [183, 82] on div "В работу" at bounding box center [177, 79] width 51 height 15
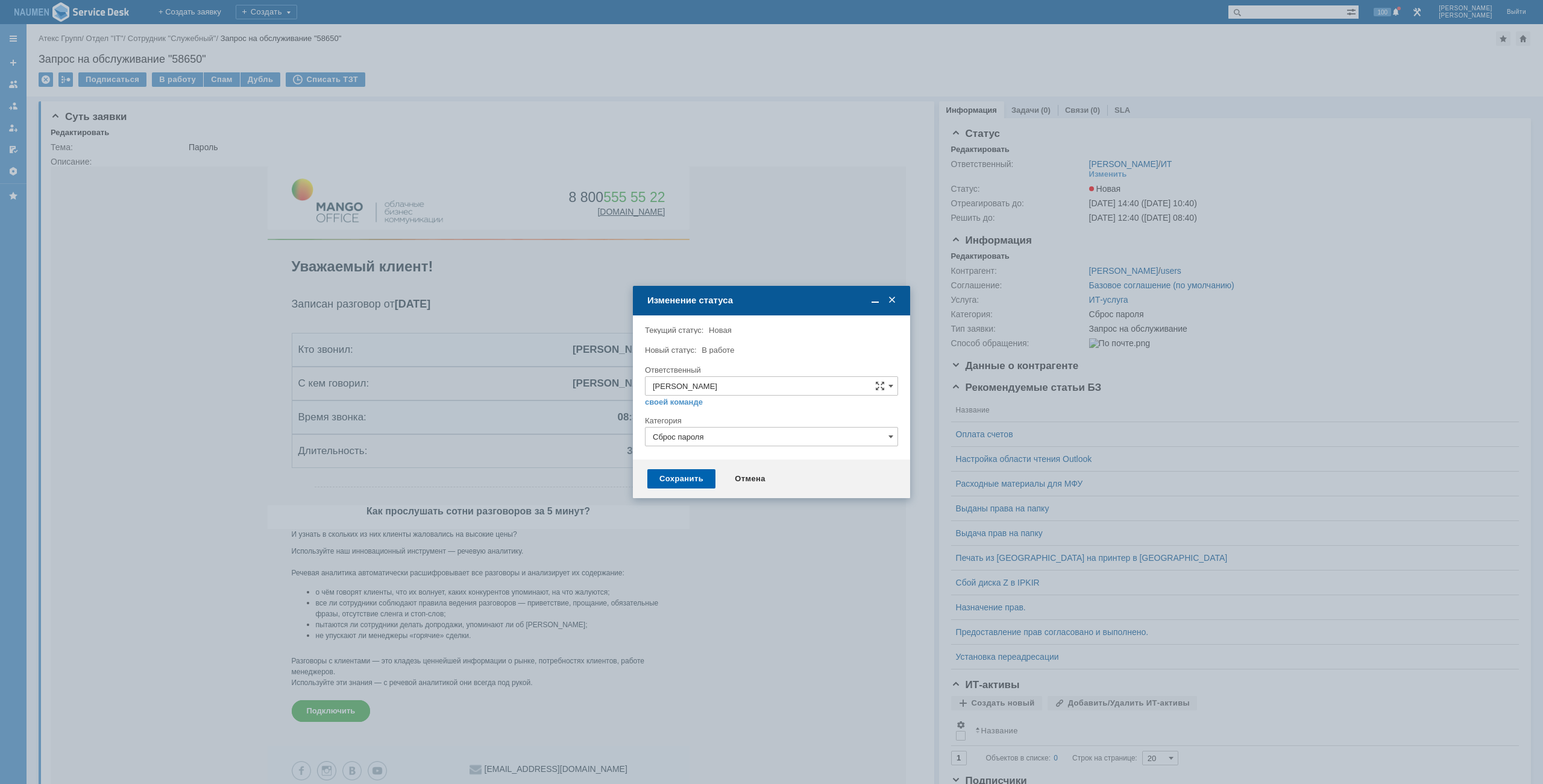
click at [683, 472] on div "Сохранить" at bounding box center [681, 478] width 68 height 19
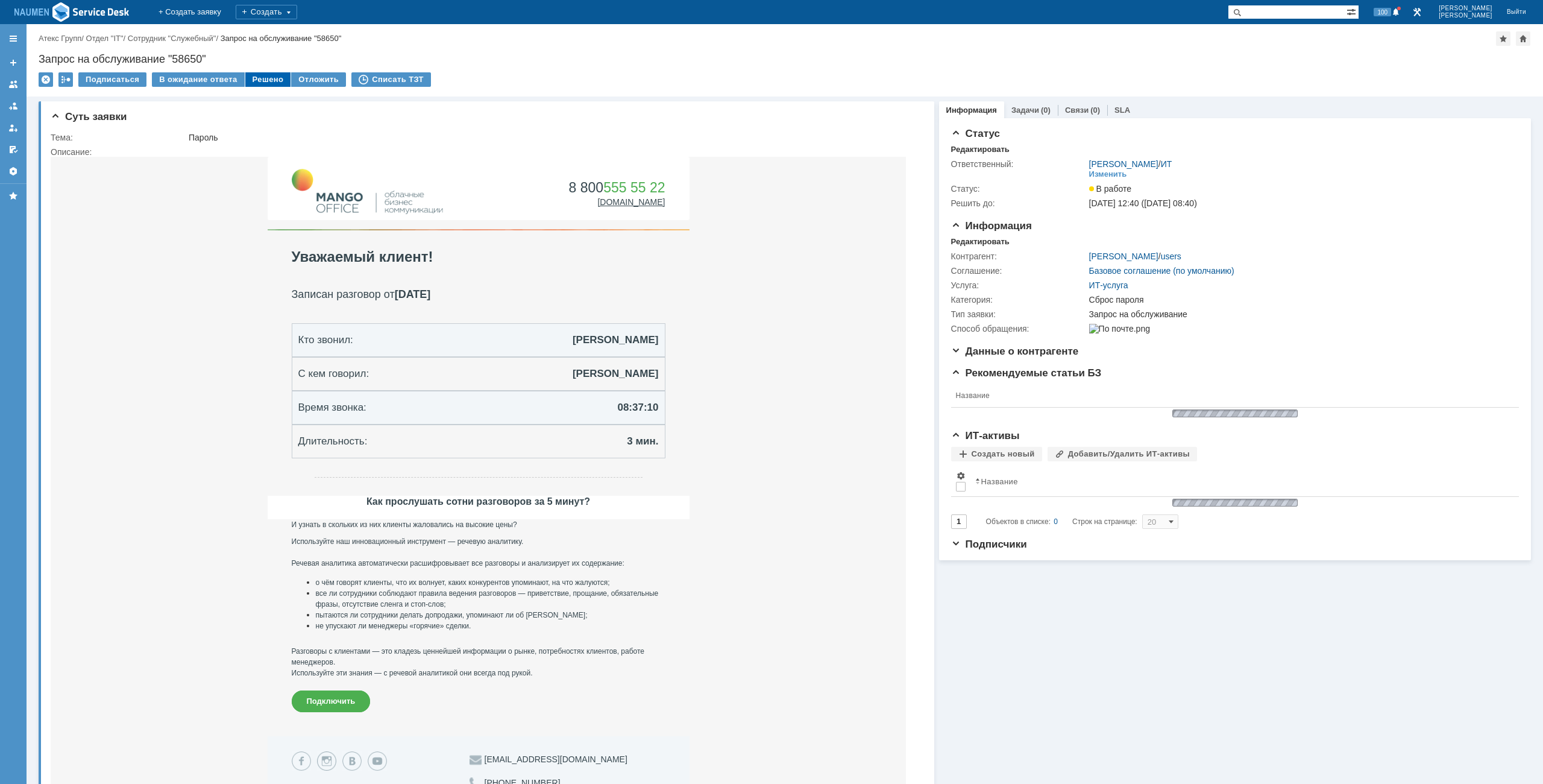
click at [262, 79] on div "Решено" at bounding box center [268, 79] width 46 height 15
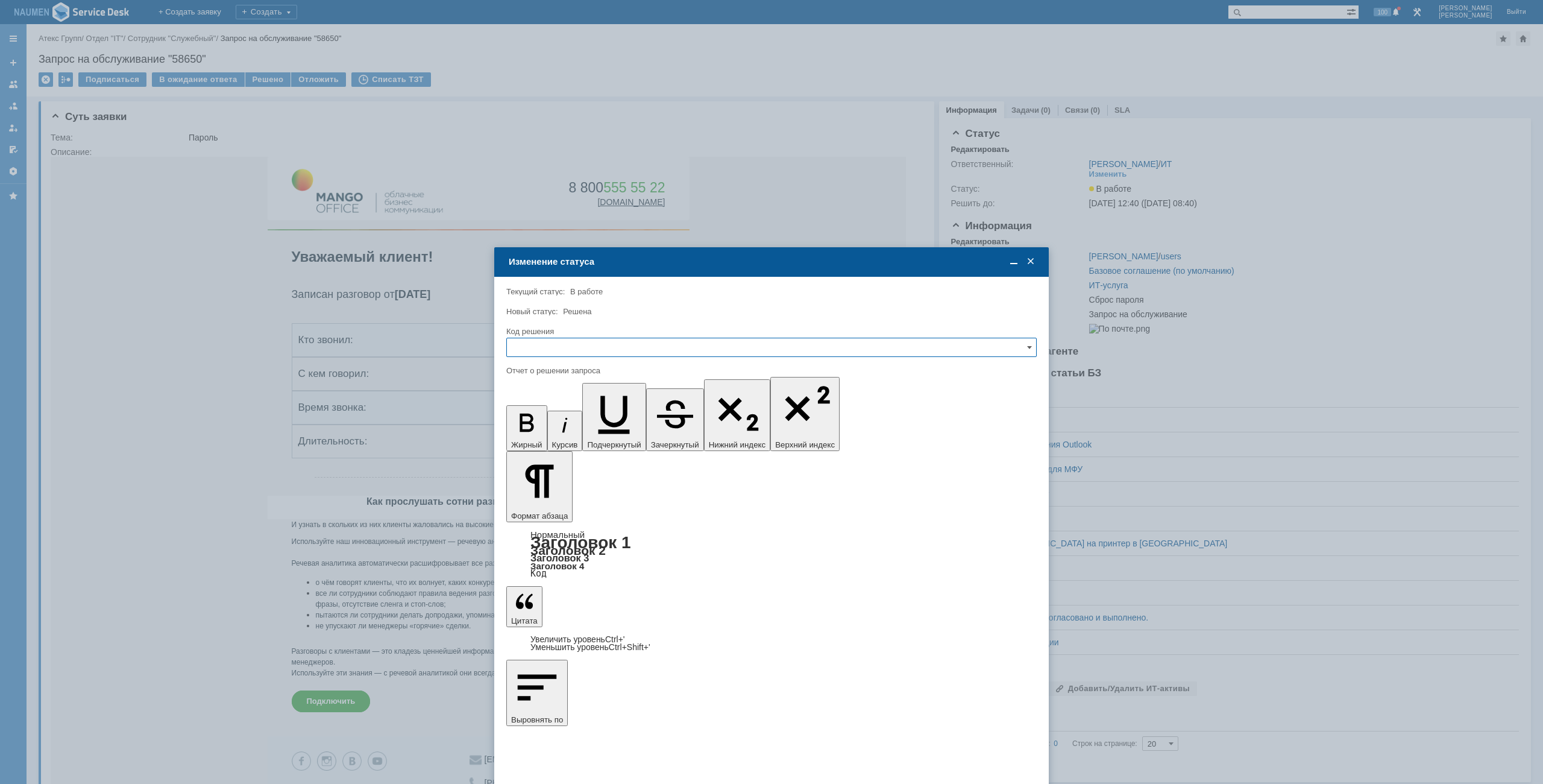
click at [621, 353] on input "text" at bounding box center [771, 347] width 530 height 19
click at [556, 433] on span "Решено" at bounding box center [772, 428] width 515 height 9
type input "Решено"
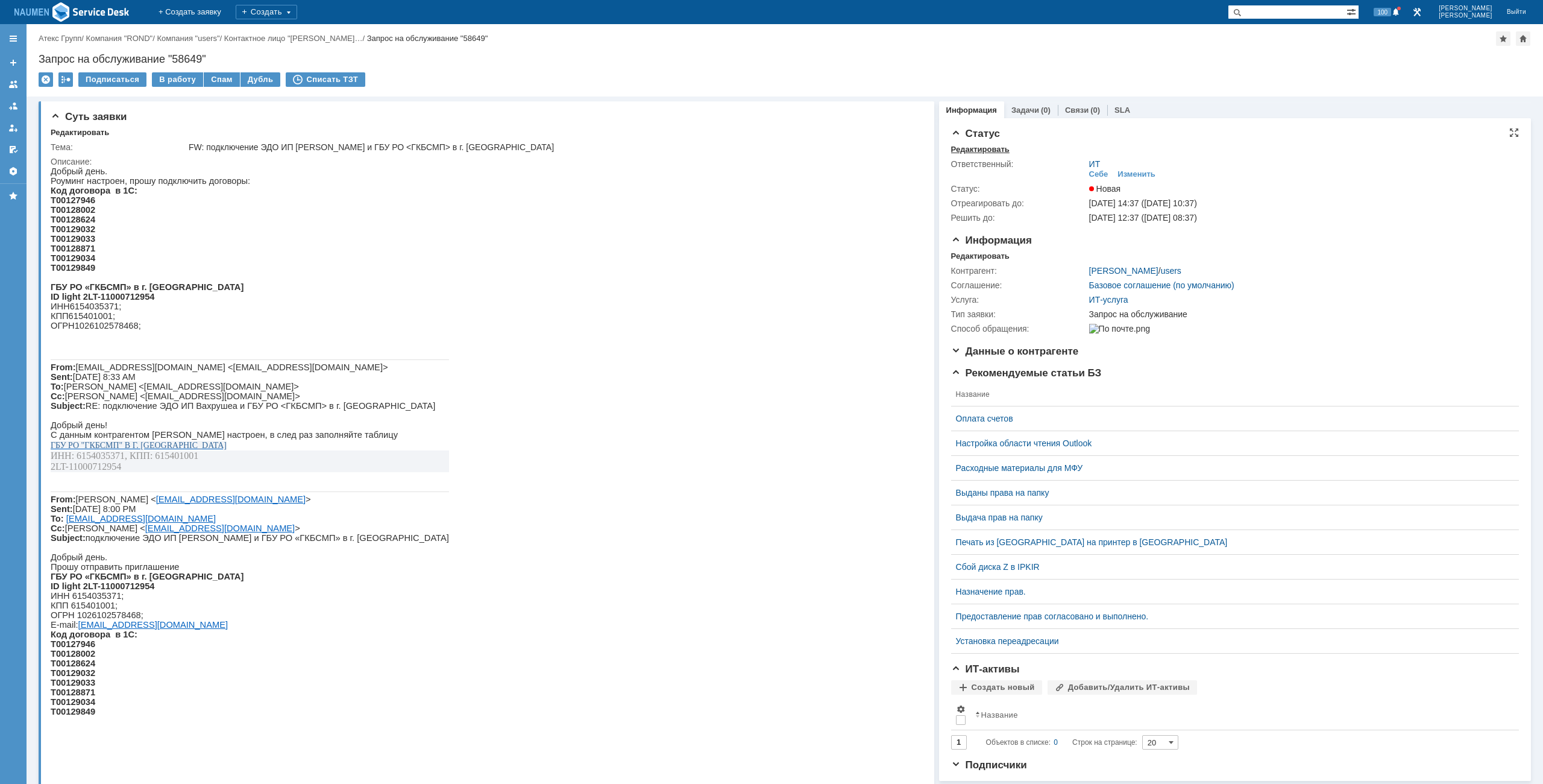
click at [980, 153] on div "Редактировать" at bounding box center [981, 149] width 59 height 9
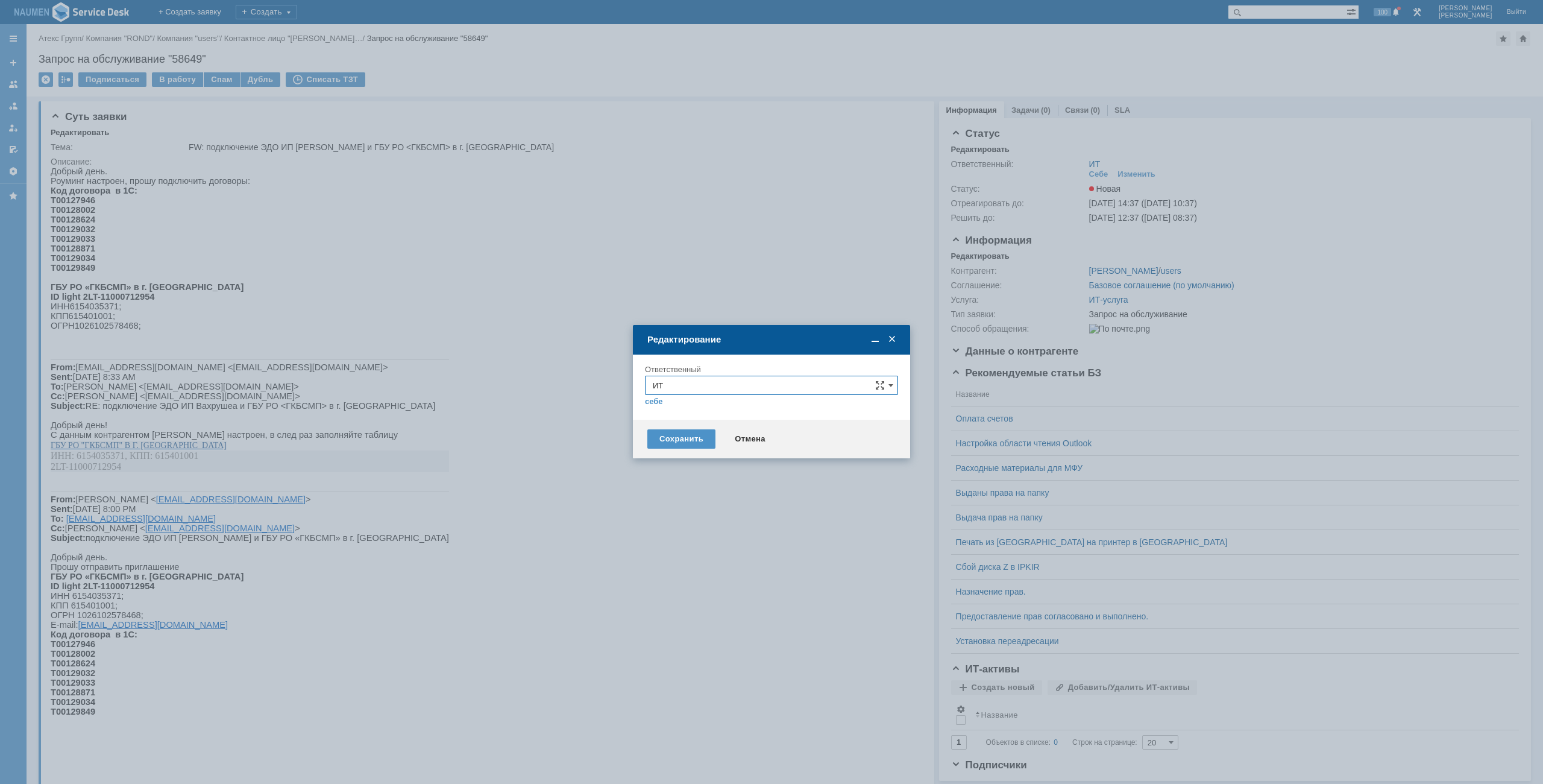
click at [720, 395] on div "себе своей команде" at bounding box center [771, 400] width 253 height 11
click at [720, 391] on input "ИТ" at bounding box center [771, 385] width 253 height 19
click at [686, 520] on div "АСУ" at bounding box center [772, 527] width 252 height 19
click at [670, 428] on div "Сохранить Отмена" at bounding box center [771, 439] width 277 height 39
type input "АСУ"
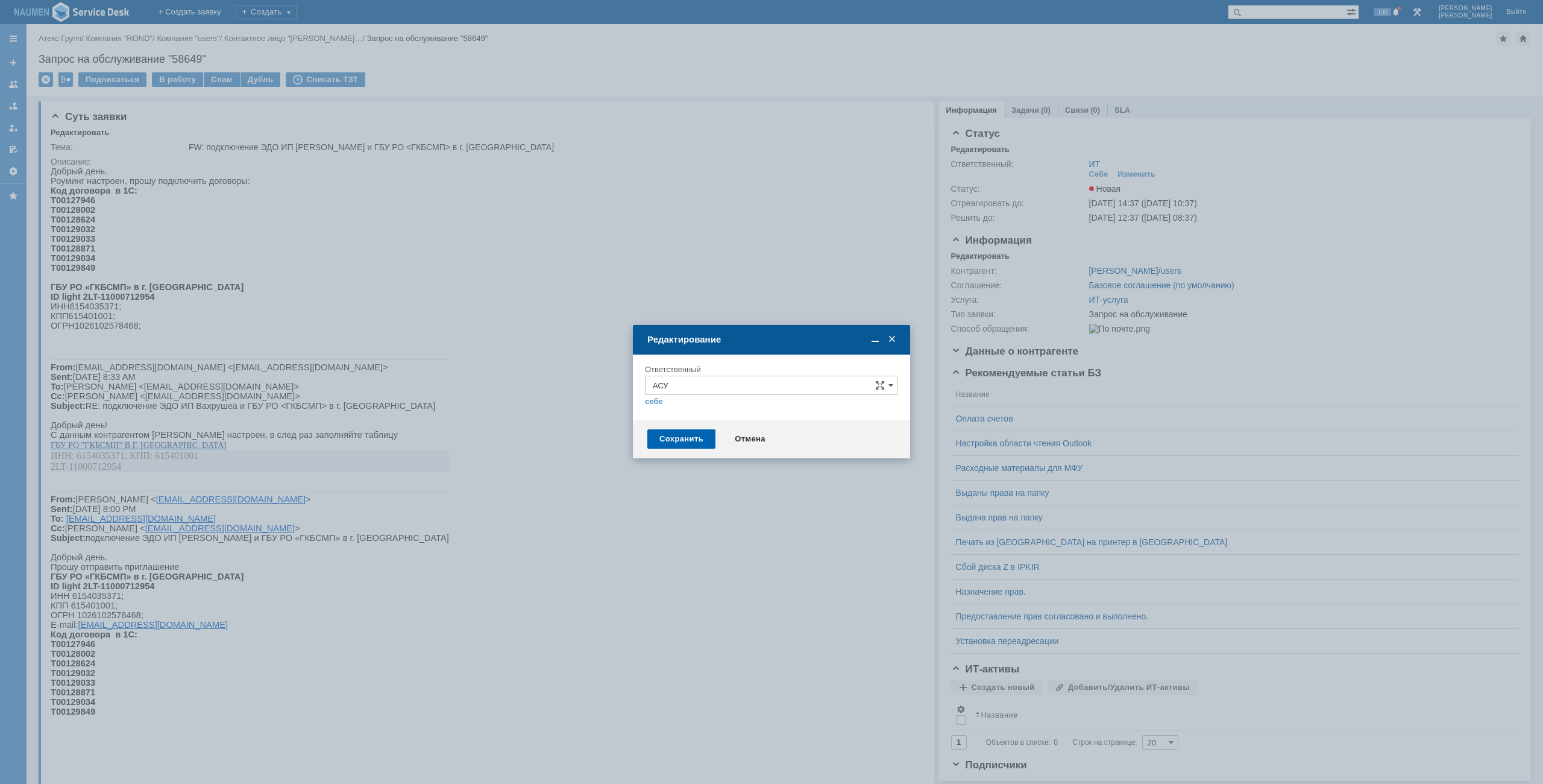
click at [669, 440] on div "Сохранить" at bounding box center [681, 439] width 68 height 19
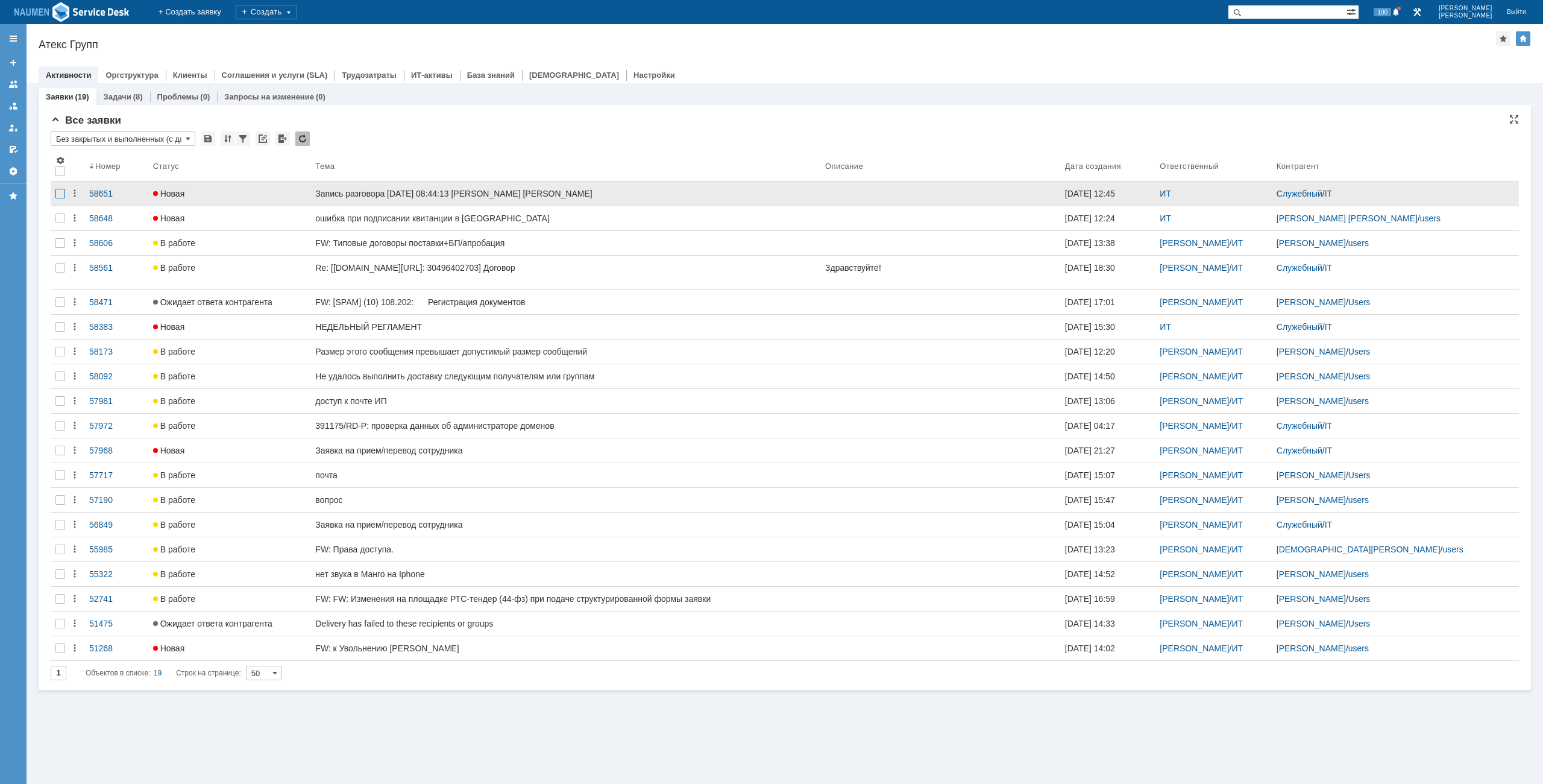
click at [62, 197] on div at bounding box center [60, 193] width 9 height 9
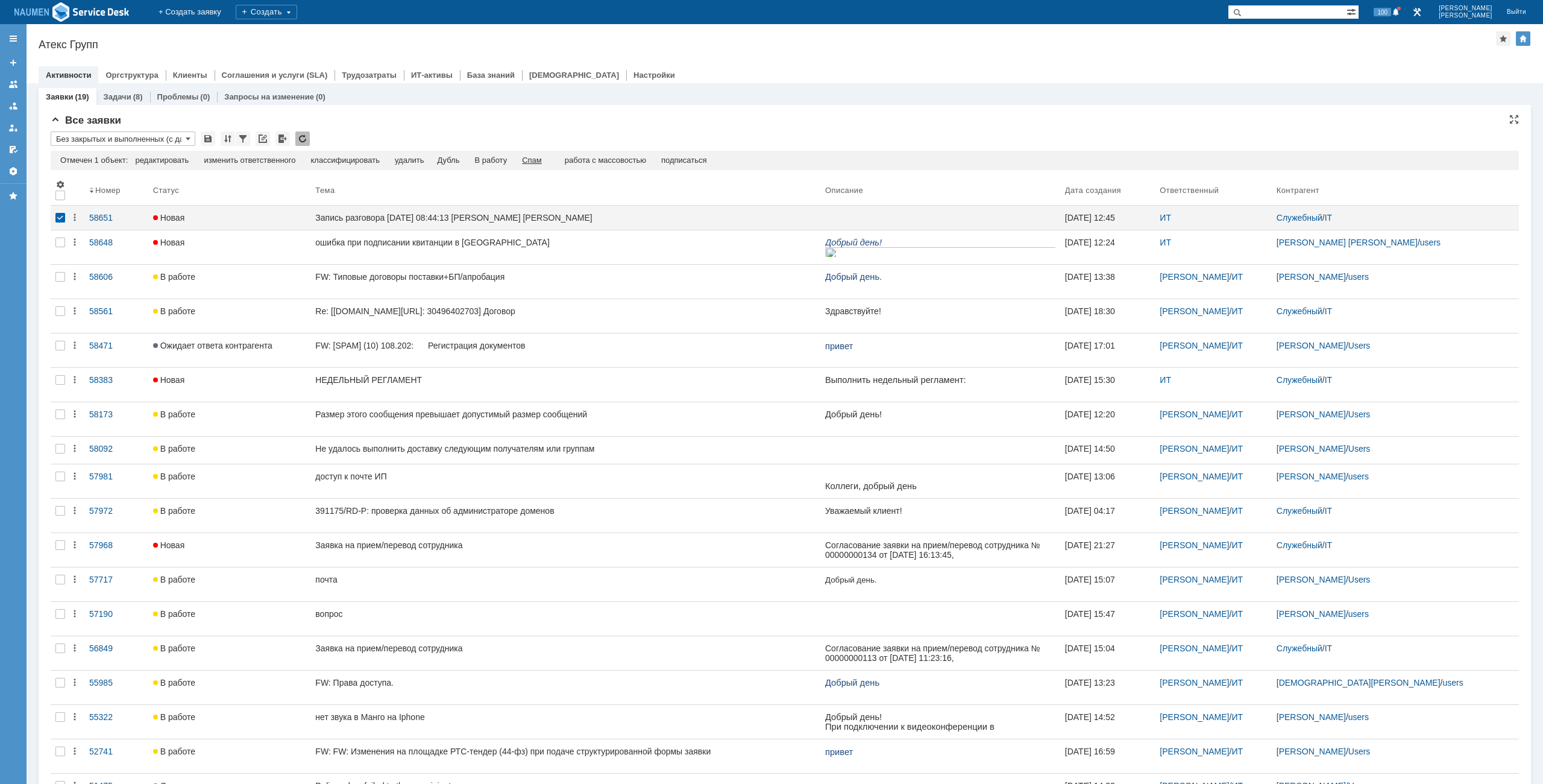
click at [542, 163] on div "Спам" at bounding box center [532, 160] width 20 height 9
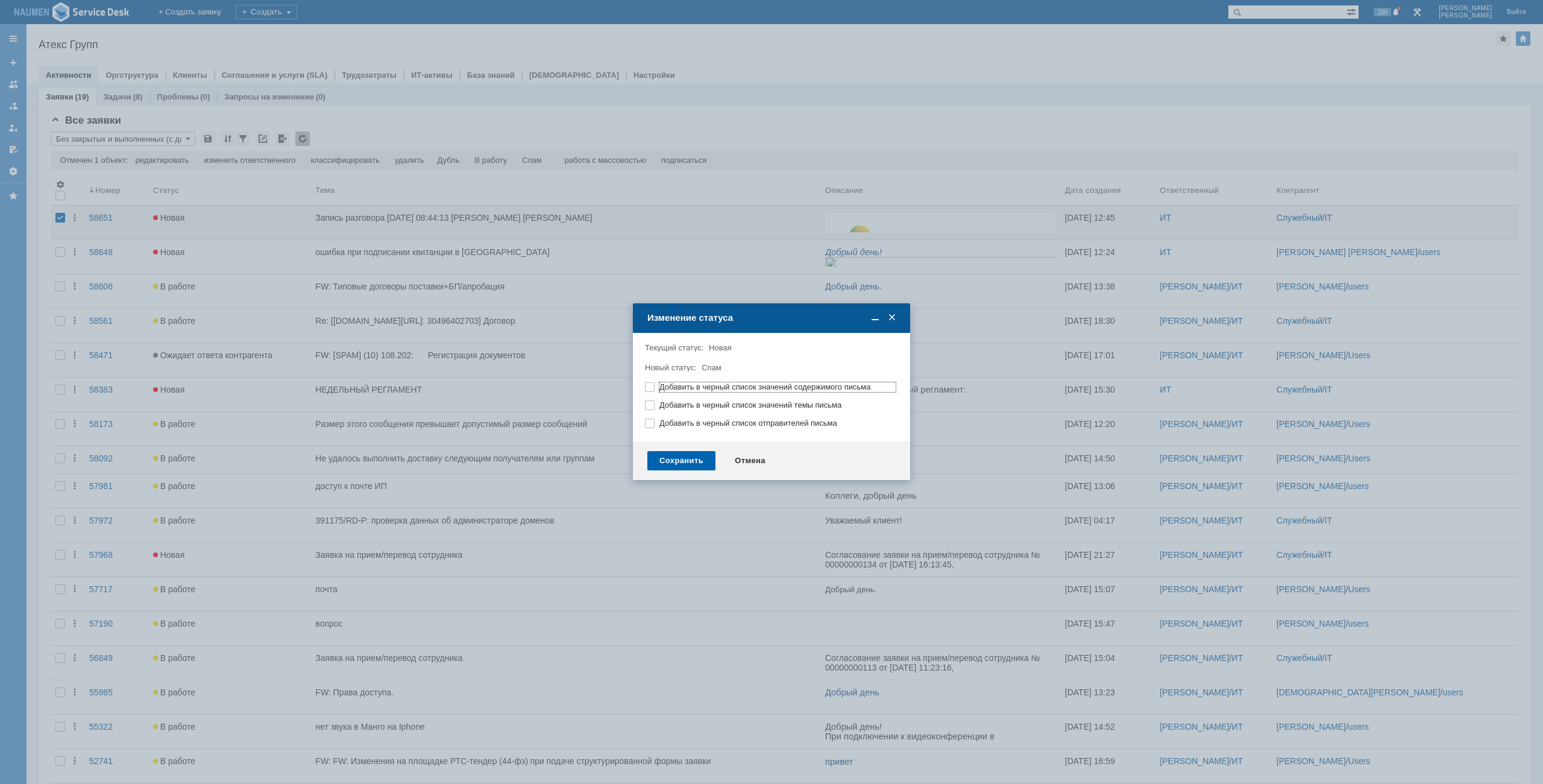
click at [663, 456] on div "Сохранить" at bounding box center [681, 460] width 68 height 19
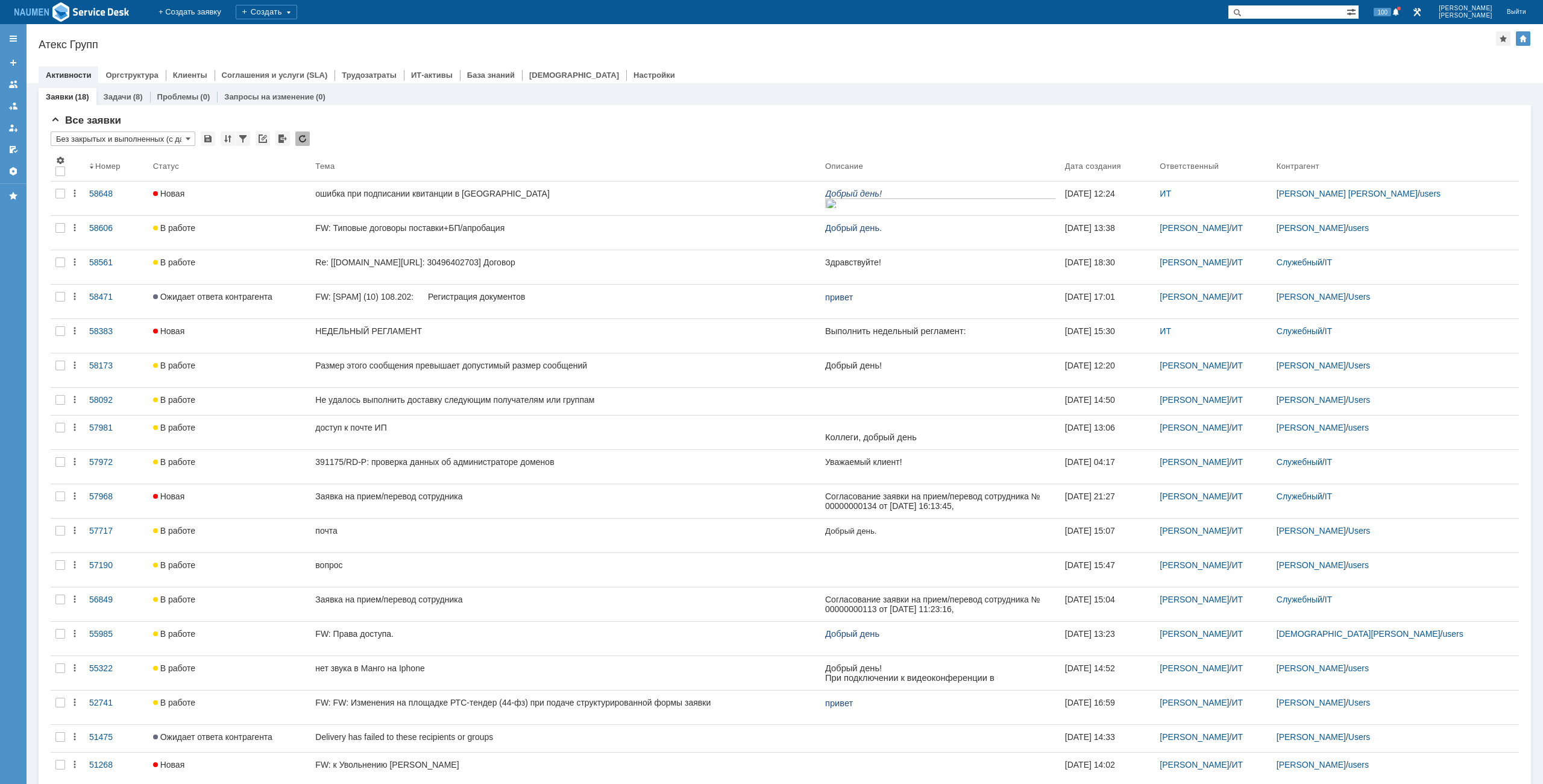
click at [731, 49] on div "Атекс Групп" at bounding box center [768, 45] width 1458 height 12
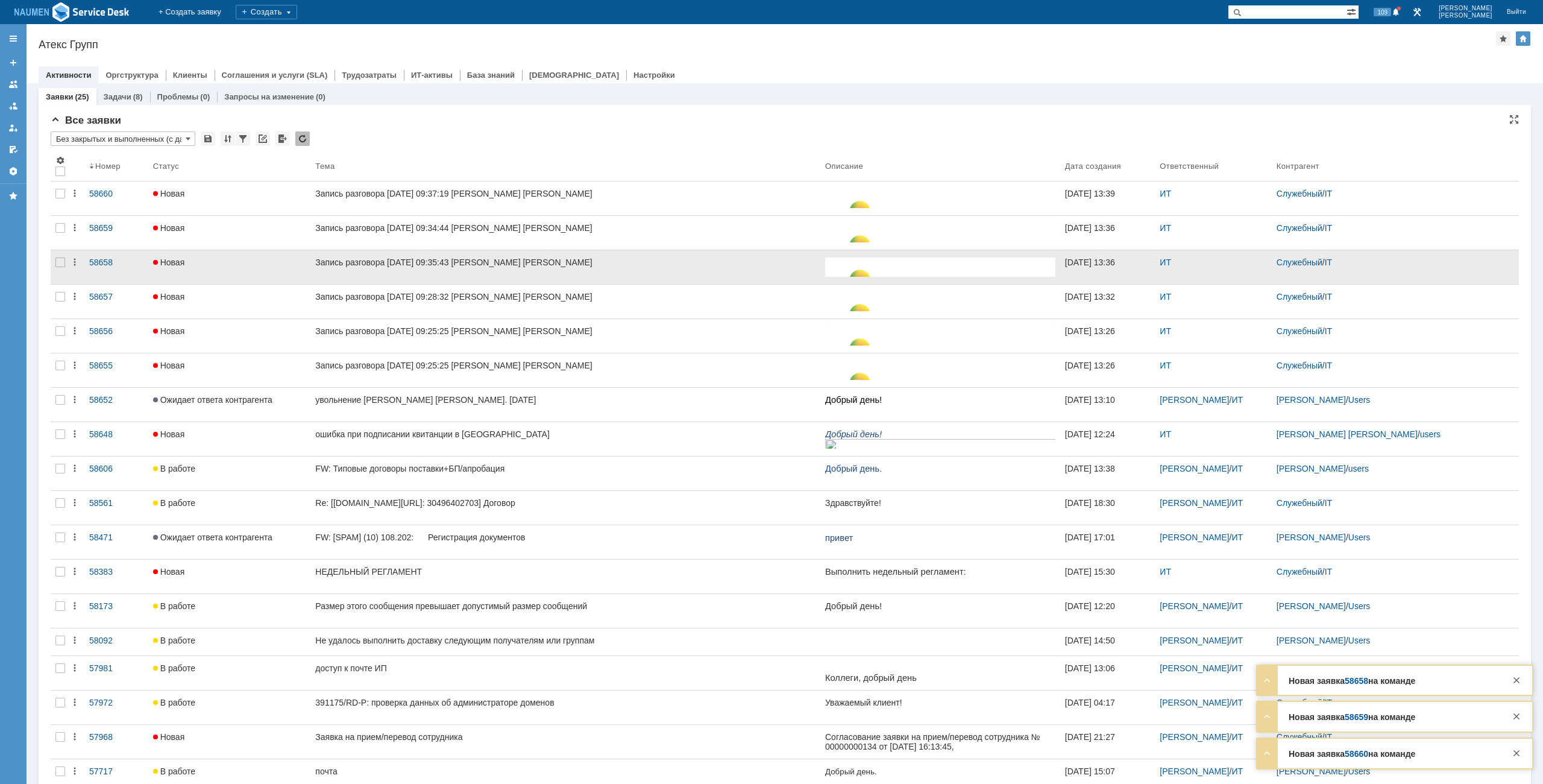
click at [60, 269] on div at bounding box center [60, 267] width 19 height 34
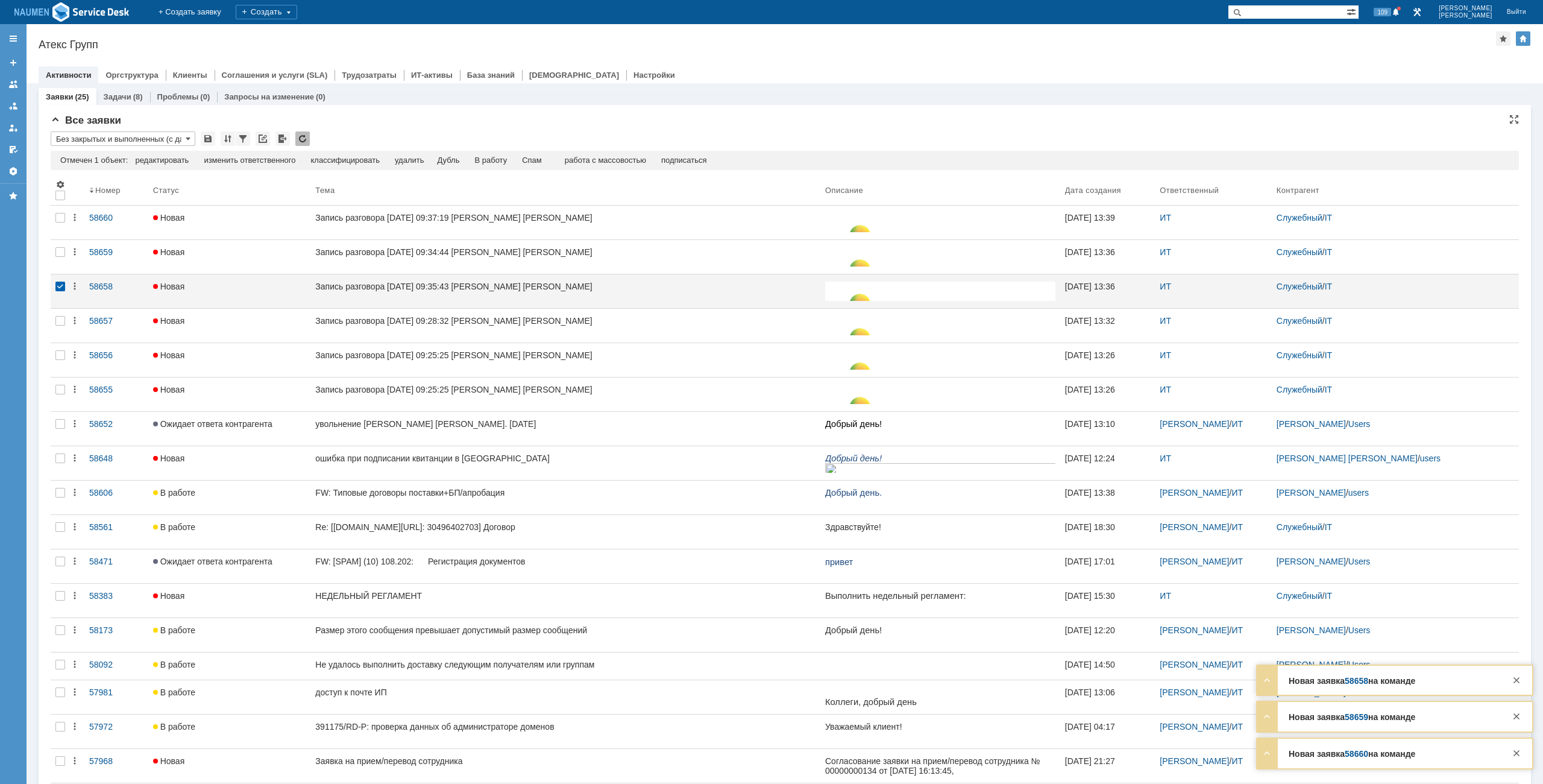
click at [547, 153] on div "Отмечен 1 объект: редактировать массовое редактирование изменить ответственного…" at bounding box center [785, 161] width 1469 height 19
click at [542, 159] on div "Спам" at bounding box center [532, 160] width 20 height 9
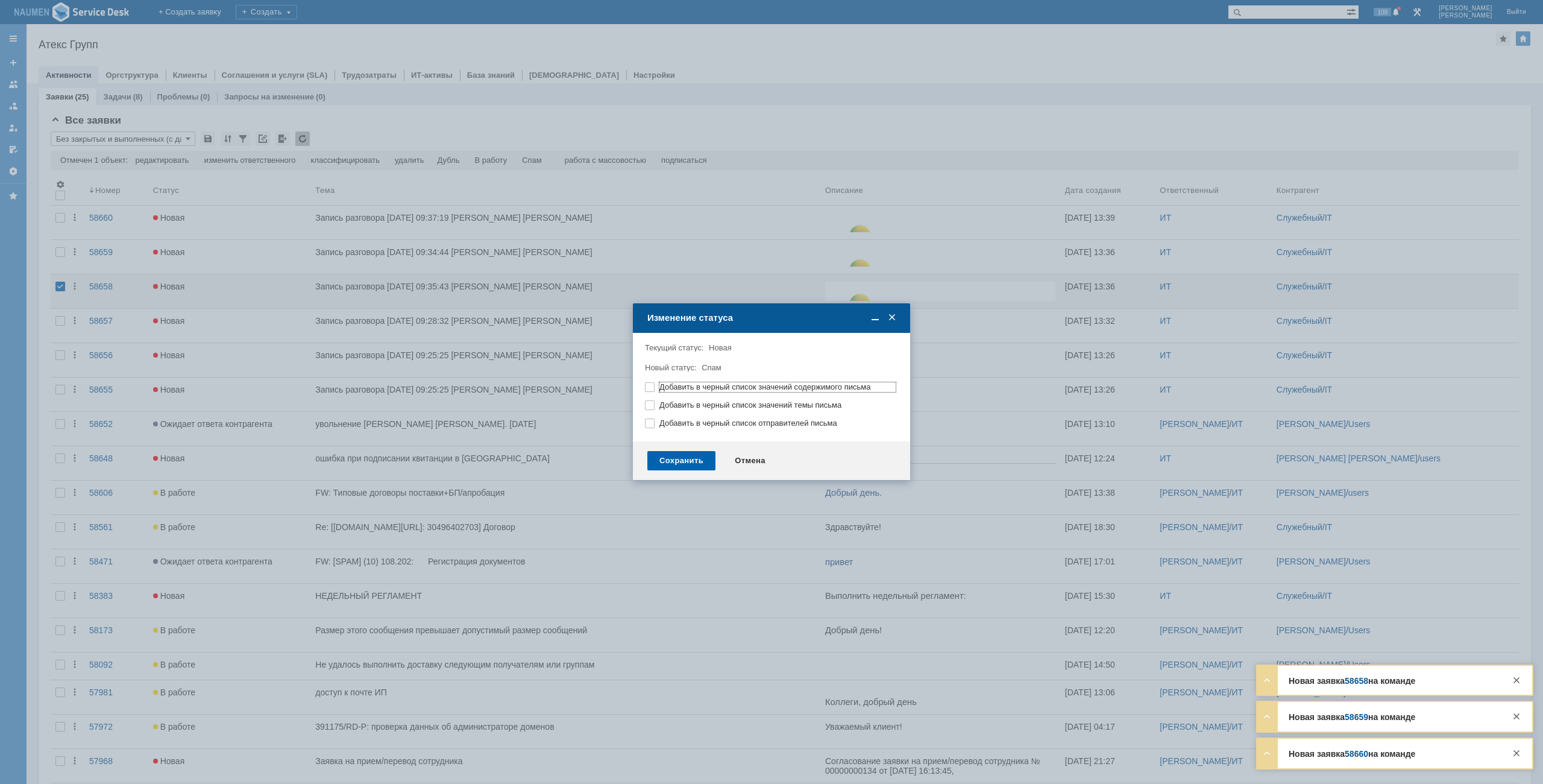
click at [683, 463] on div "Сохранить" at bounding box center [681, 460] width 68 height 19
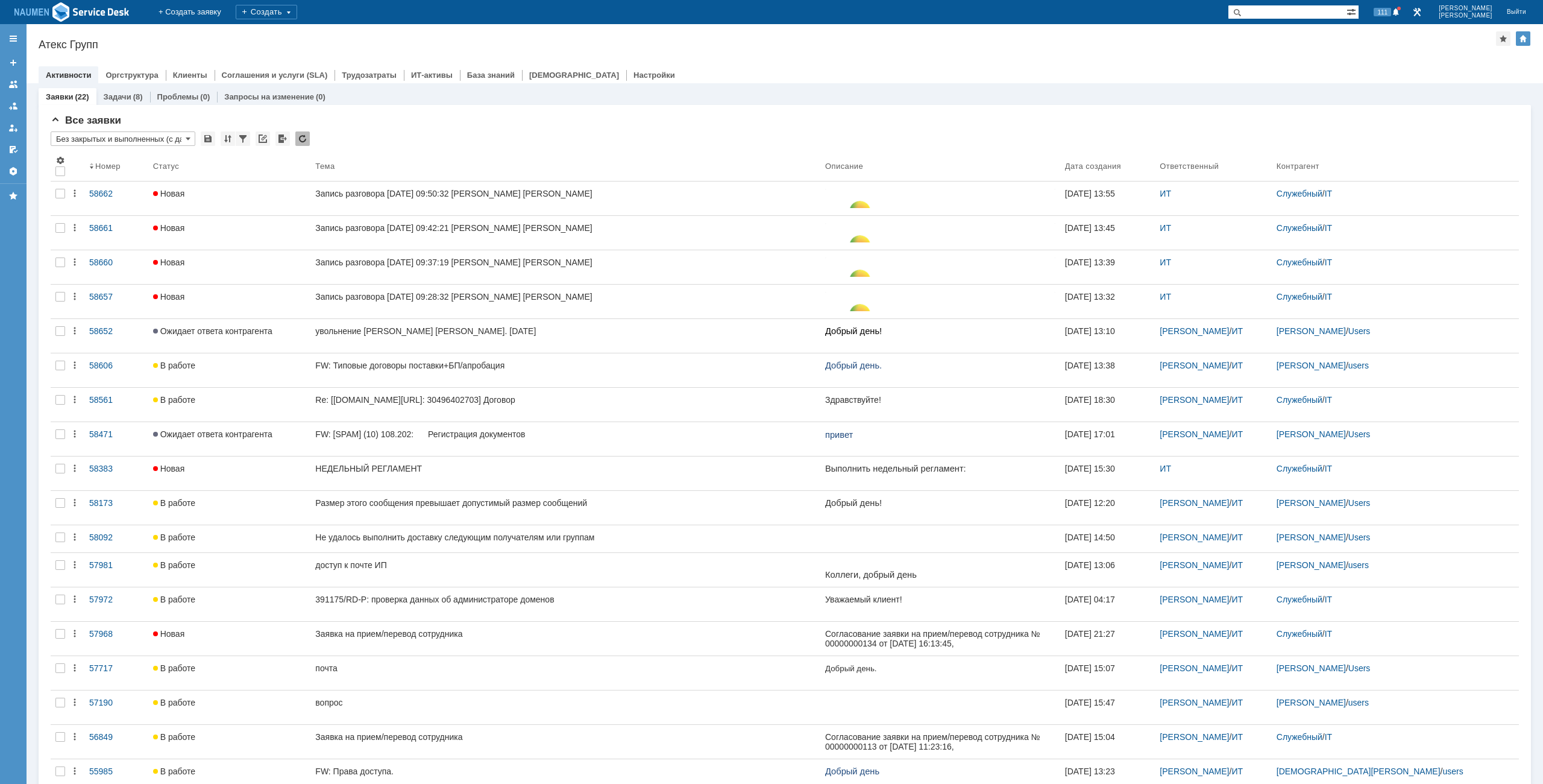
click at [1060, 70] on div "Активности Оргструктура Клиенты Соглашения и услуги (SLA) Трудозатраты ИТ-актив…" at bounding box center [785, 75] width 1493 height 17
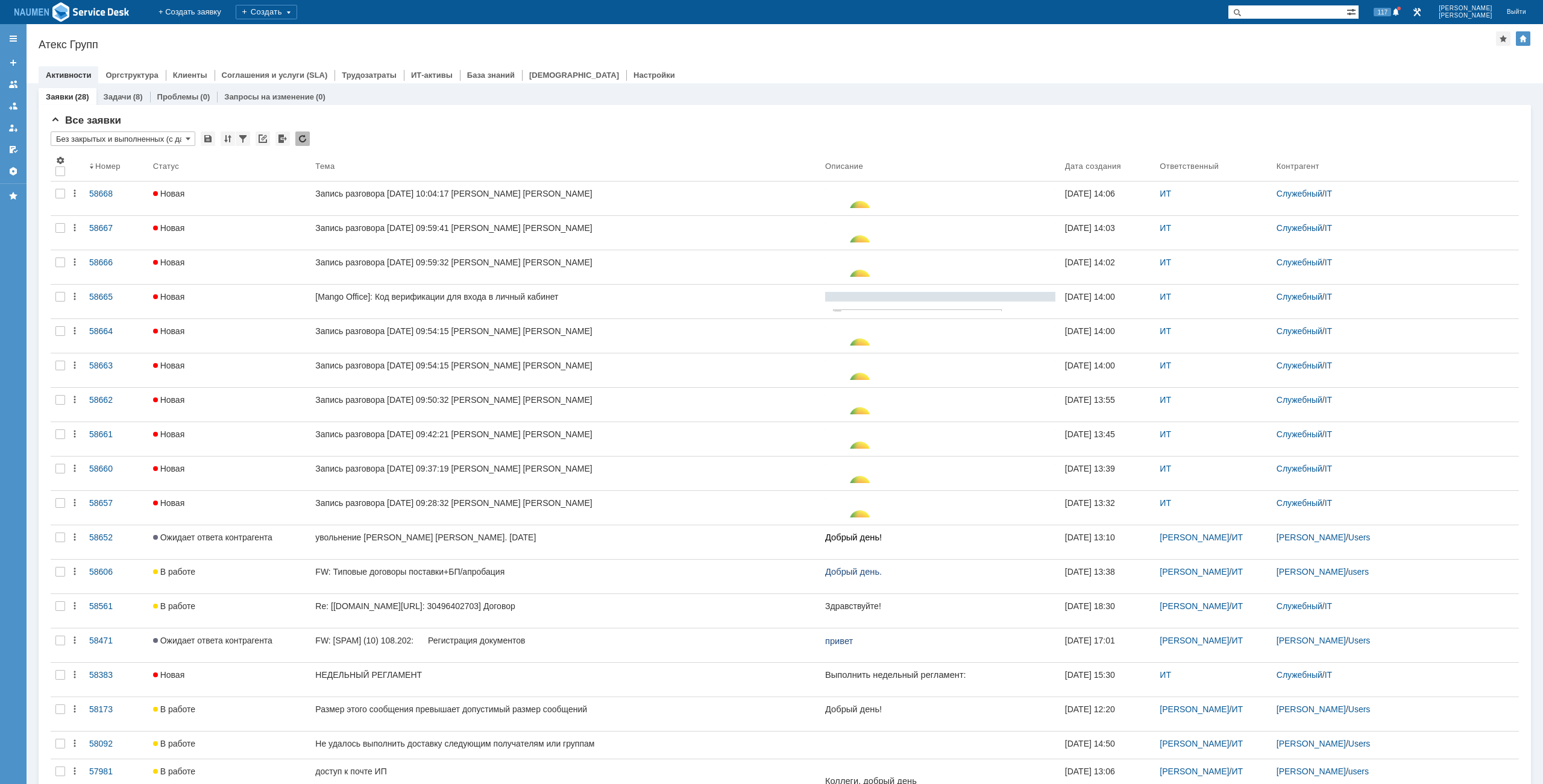
click at [810, 42] on div "Атекс Групп" at bounding box center [768, 45] width 1458 height 12
